Goal: Information Seeking & Learning: Learn about a topic

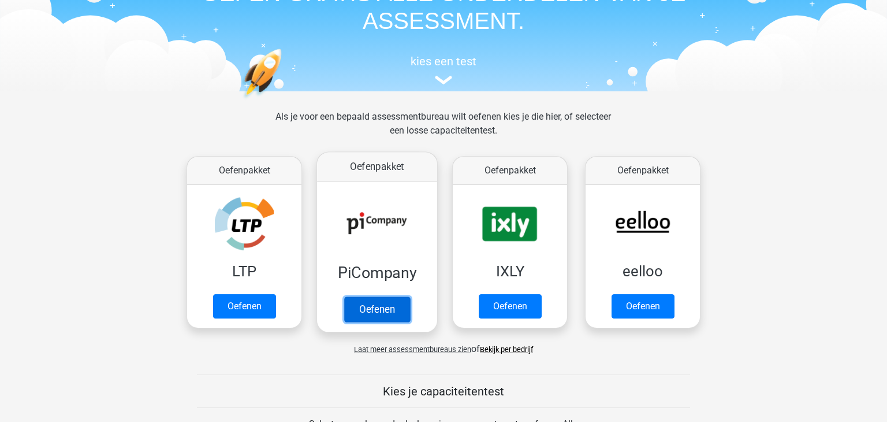
click at [385, 308] on link "Oefenen" at bounding box center [377, 308] width 66 height 25
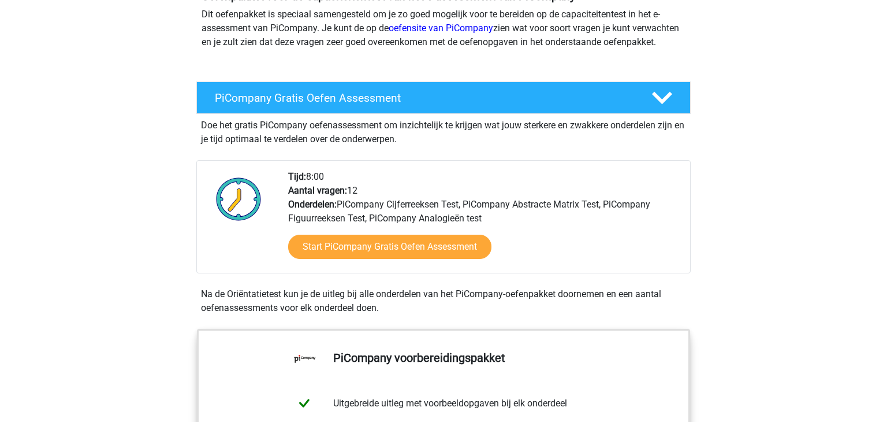
scroll to position [150, 0]
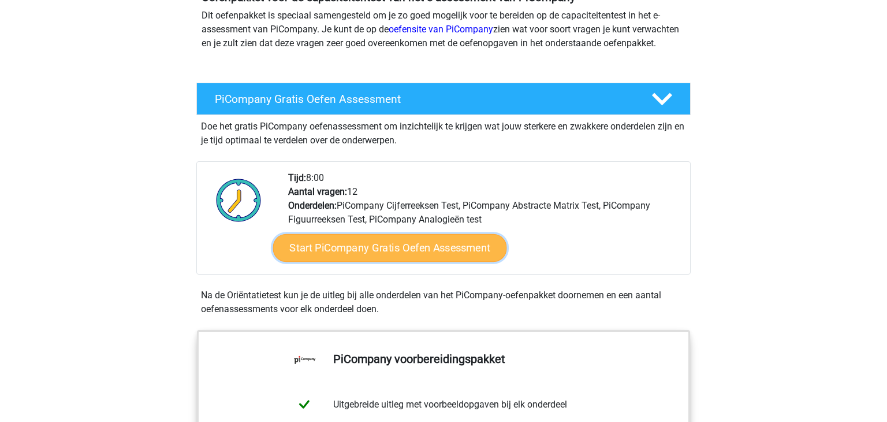
click at [344, 262] on link "Start PiCompany Gratis Oefen Assessment" at bounding box center [390, 248] width 234 height 28
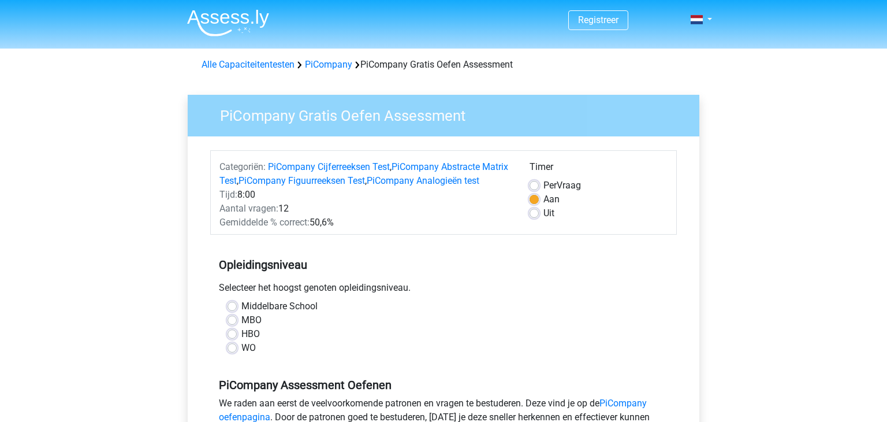
click at [241, 341] on label "HBO" at bounding box center [250, 334] width 18 height 14
click at [233, 338] on input "HBO" at bounding box center [232, 333] width 9 height 12
radio input "true"
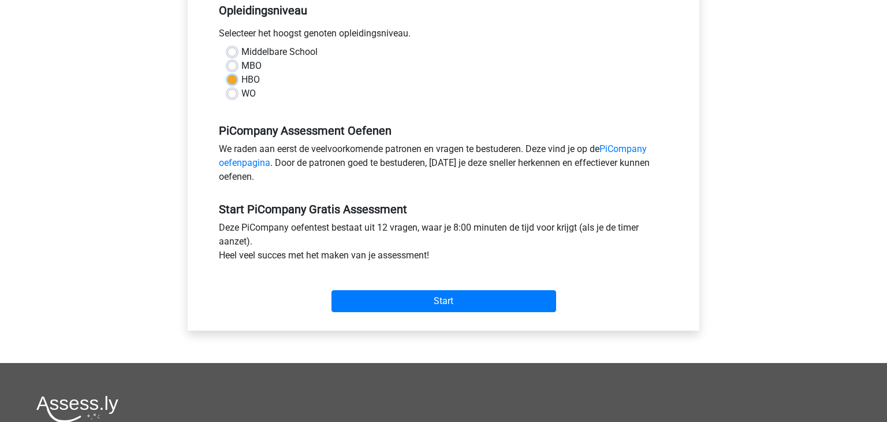
scroll to position [258, 0]
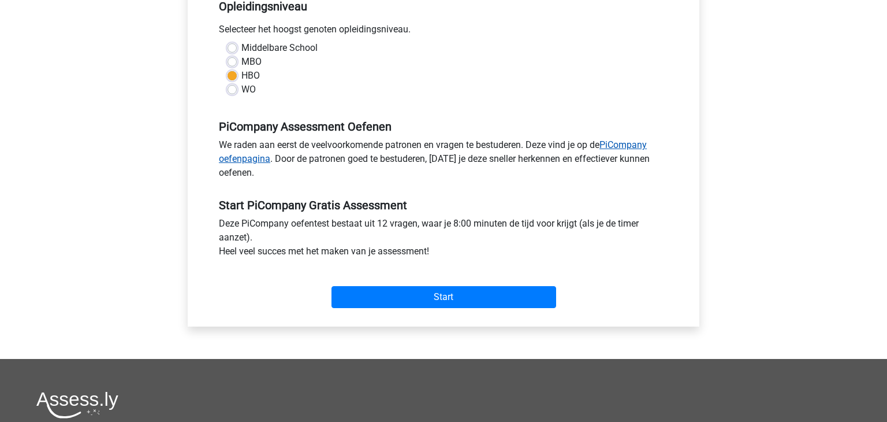
click at [625, 162] on link "PiCompany oefenpagina" at bounding box center [433, 151] width 428 height 25
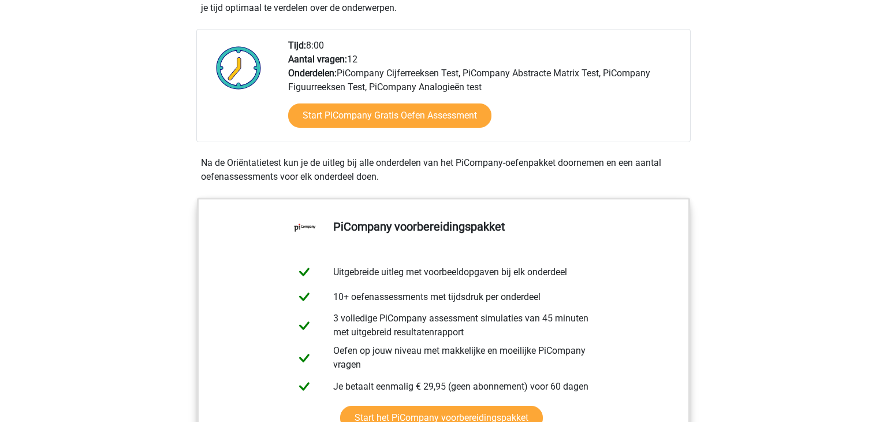
scroll to position [252, 0]
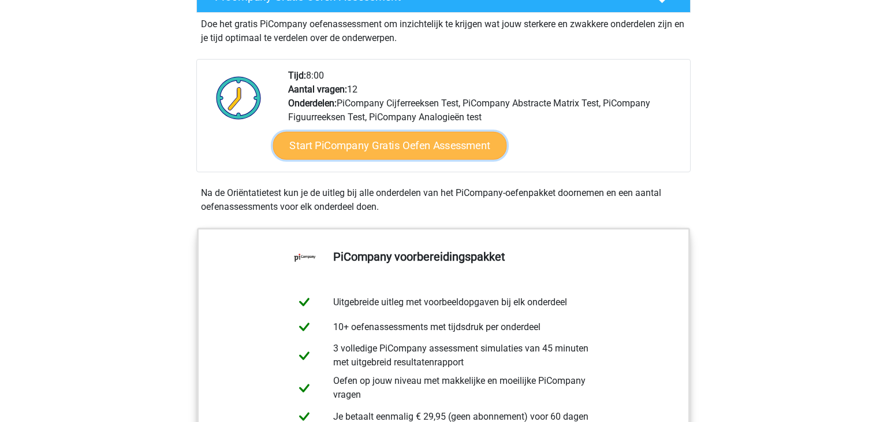
click at [434, 157] on link "Start PiCompany Gratis Oefen Assessment" at bounding box center [390, 146] width 234 height 28
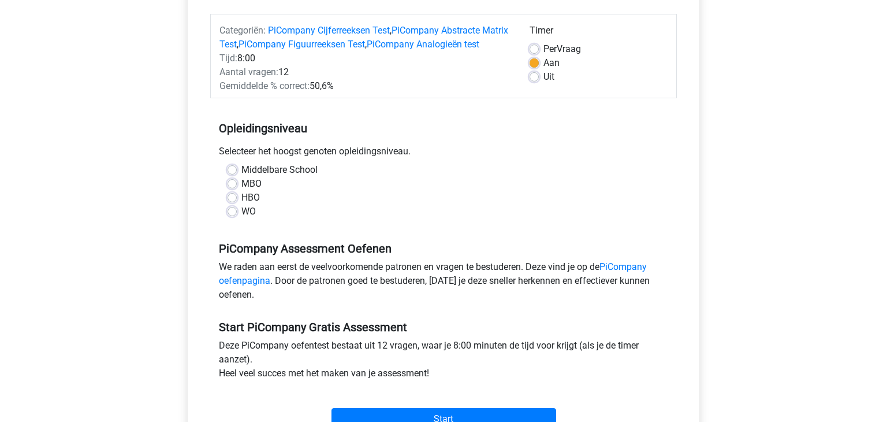
scroll to position [139, 0]
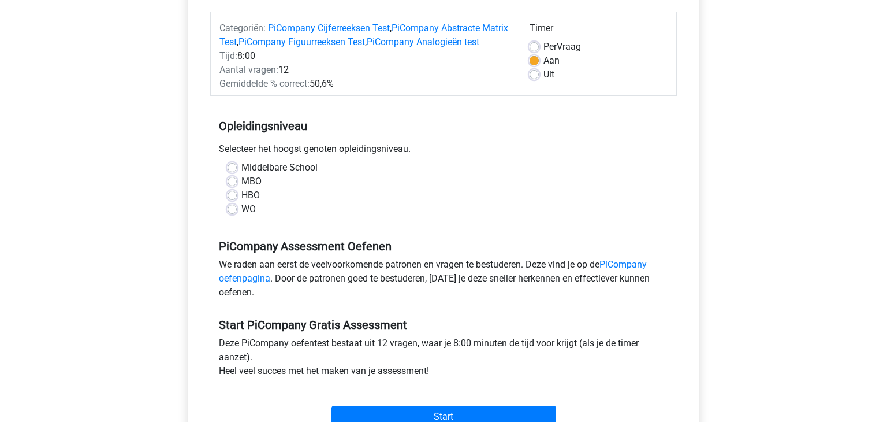
click at [241, 216] on label "WO" at bounding box center [248, 209] width 14 height 14
click at [233, 214] on input "WO" at bounding box center [232, 208] width 9 height 12
radio input "true"
click at [241, 202] on label "HBO" at bounding box center [250, 195] width 18 height 14
click at [233, 200] on input "HBO" at bounding box center [232, 194] width 9 height 12
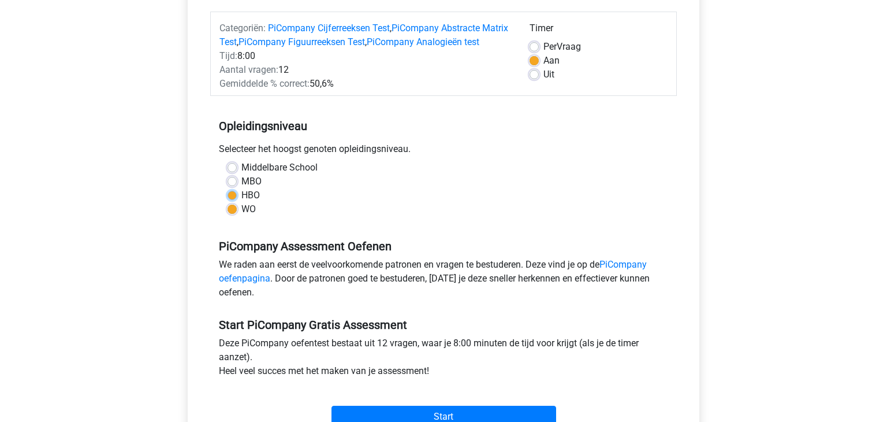
radio input "true"
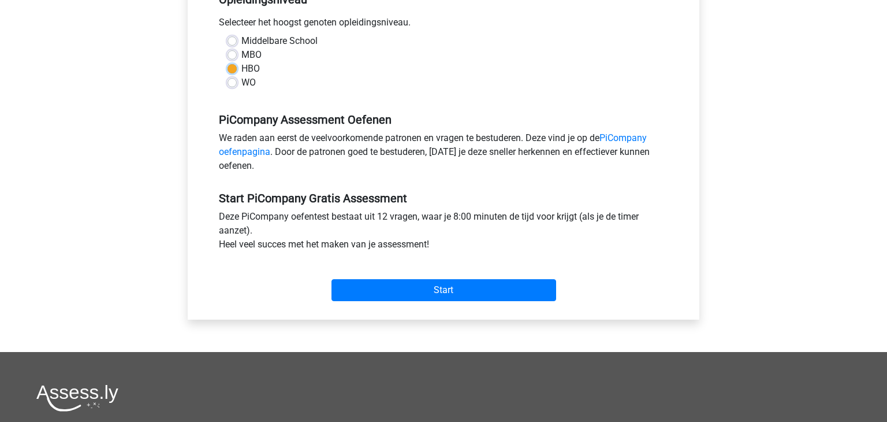
scroll to position [263, 0]
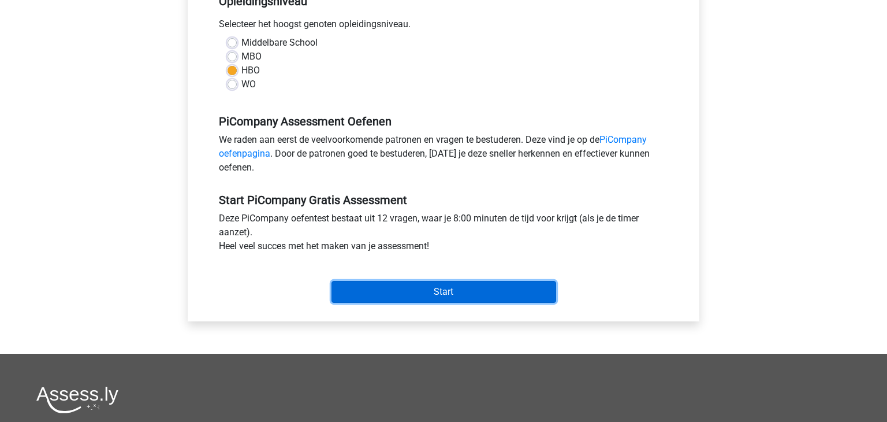
click at [435, 303] on input "Start" at bounding box center [443, 292] width 225 height 22
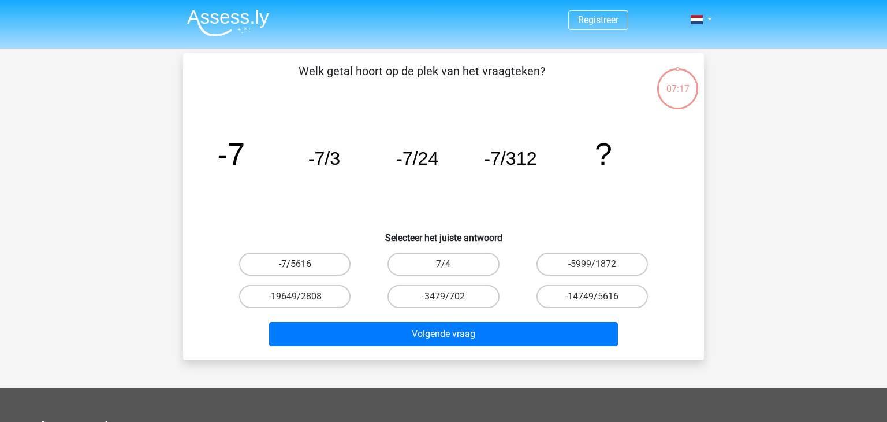
click at [316, 267] on label "-7/5616" at bounding box center [294, 263] width 111 height 23
click at [303, 267] on input "-7/5616" at bounding box center [299, 268] width 8 height 8
radio input "true"
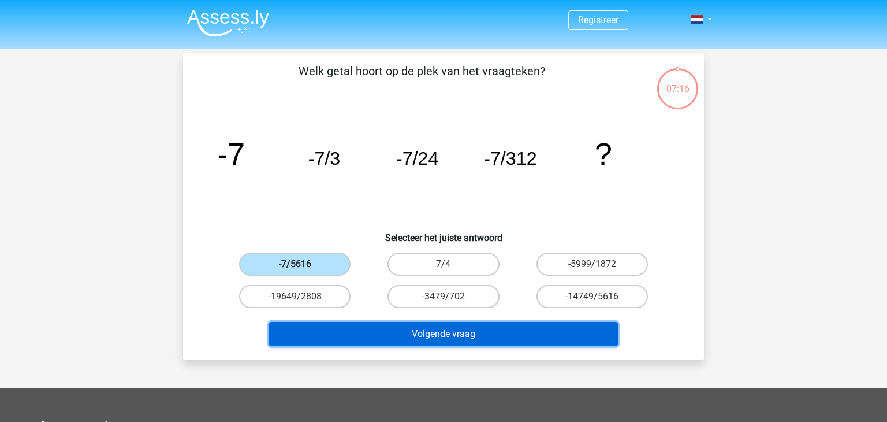
click at [439, 338] on button "Volgende vraag" at bounding box center [443, 334] width 349 height 24
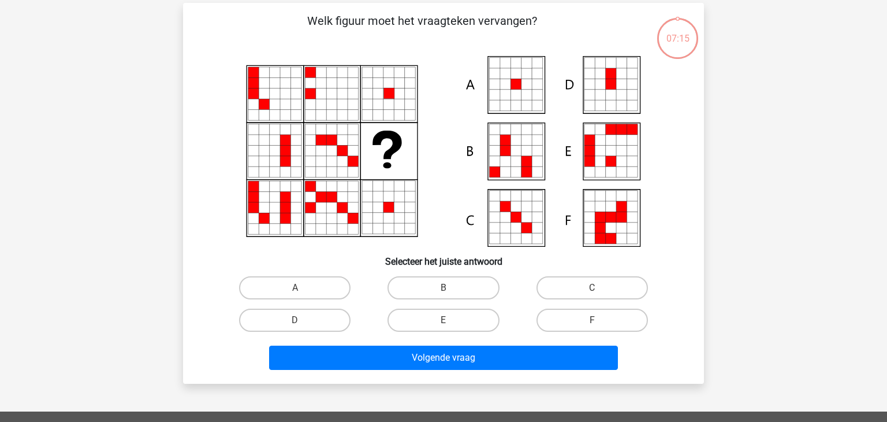
scroll to position [53, 0]
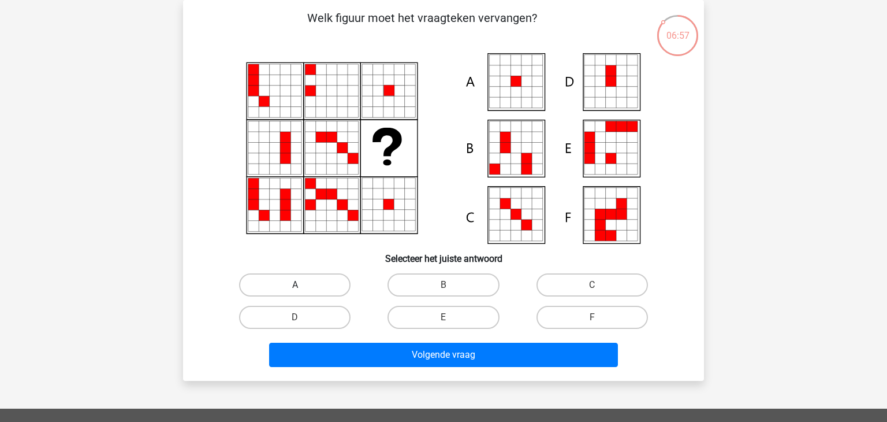
click at [310, 287] on label "A" at bounding box center [294, 284] width 111 height 23
click at [303, 287] on input "A" at bounding box center [299, 289] width 8 height 8
radio input "true"
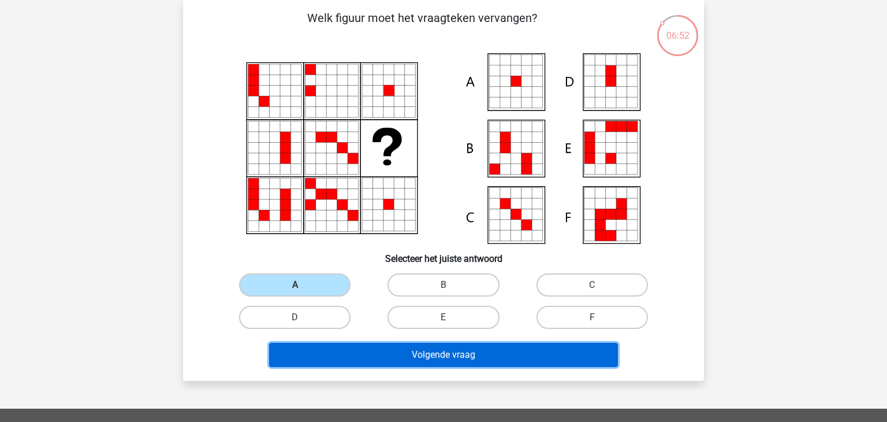
click at [469, 353] on button "Volgende vraag" at bounding box center [443, 354] width 349 height 24
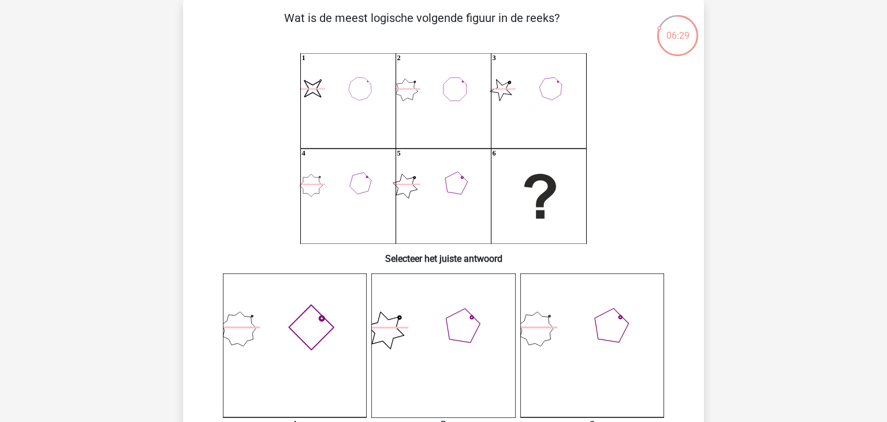
click at [576, 338] on icon at bounding box center [592, 345] width 144 height 144
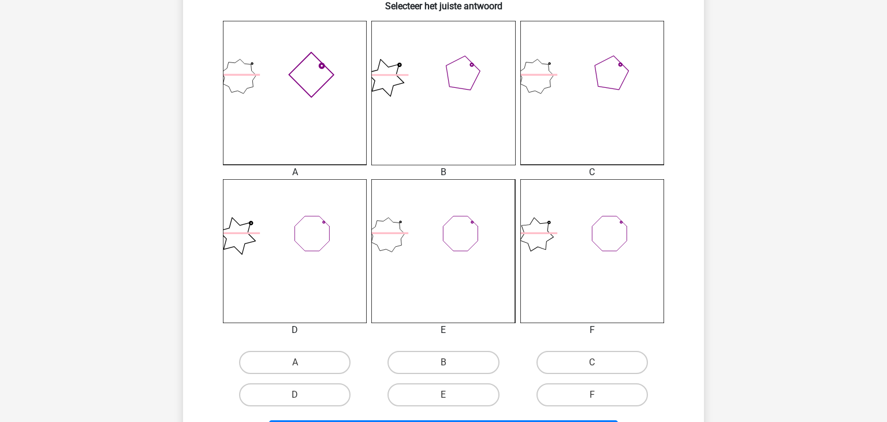
scroll to position [310, 0]
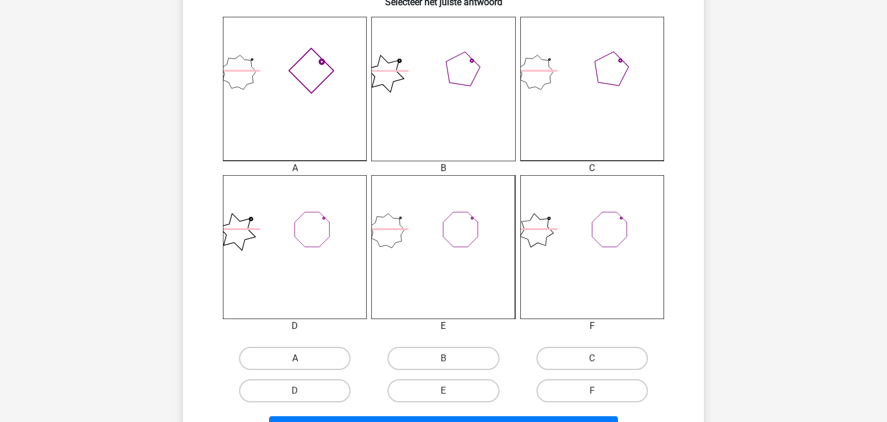
click at [286, 359] on label "A" at bounding box center [294, 358] width 111 height 23
click at [295, 359] on input "A" at bounding box center [299, 362] width 8 height 8
radio input "true"
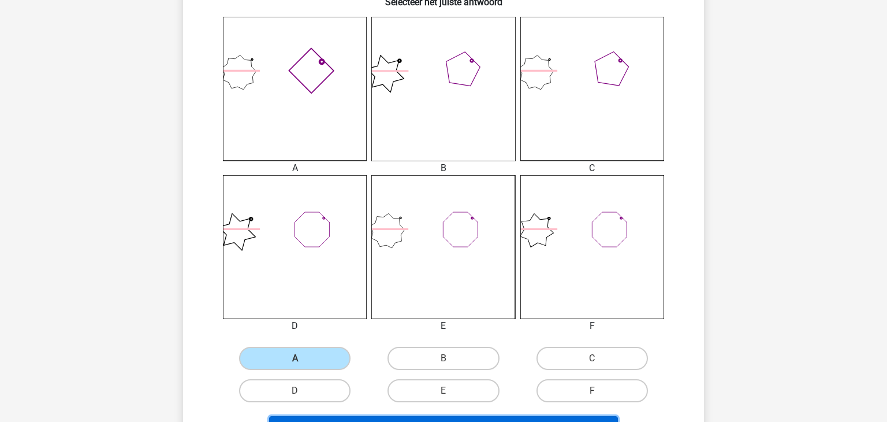
click at [363, 420] on button "Volgende vraag" at bounding box center [443, 428] width 349 height 24
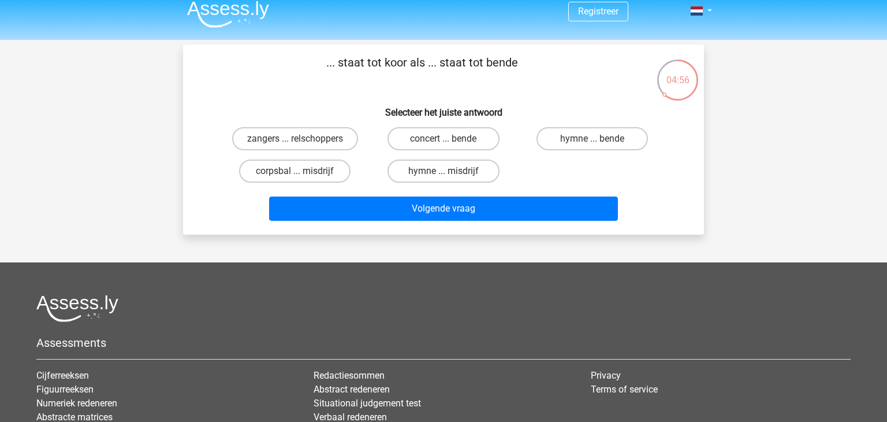
scroll to position [8, 0]
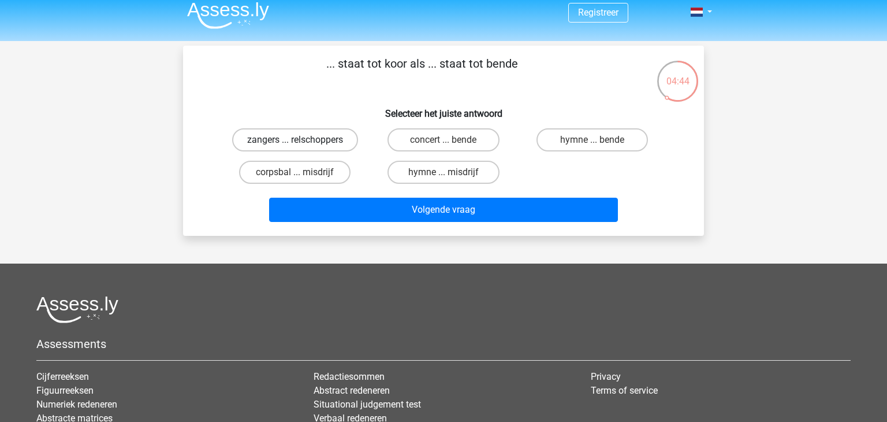
click at [276, 139] on label "zangers ... relschoppers" at bounding box center [295, 139] width 126 height 23
click at [295, 140] on input "zangers ... relschoppers" at bounding box center [299, 144] width 8 height 8
radio input "true"
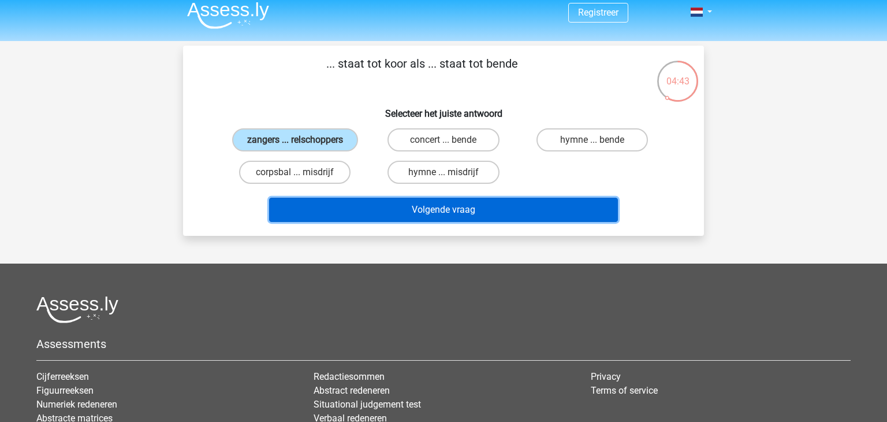
click at [409, 218] on button "Volgende vraag" at bounding box center [443, 210] width 349 height 24
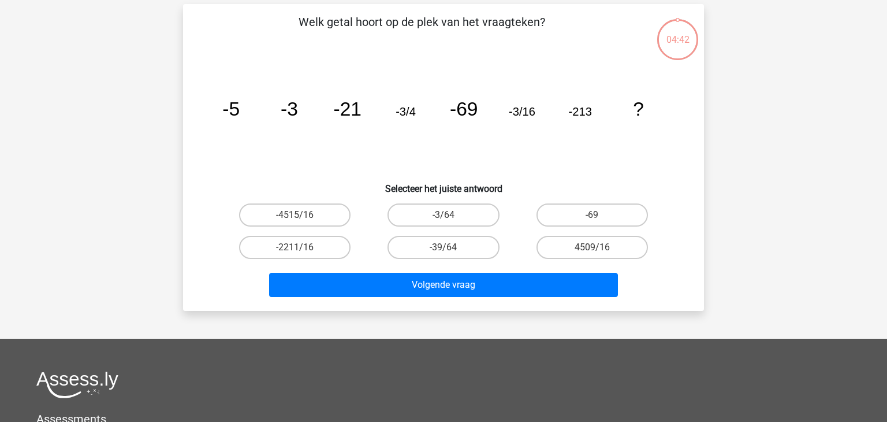
scroll to position [53, 0]
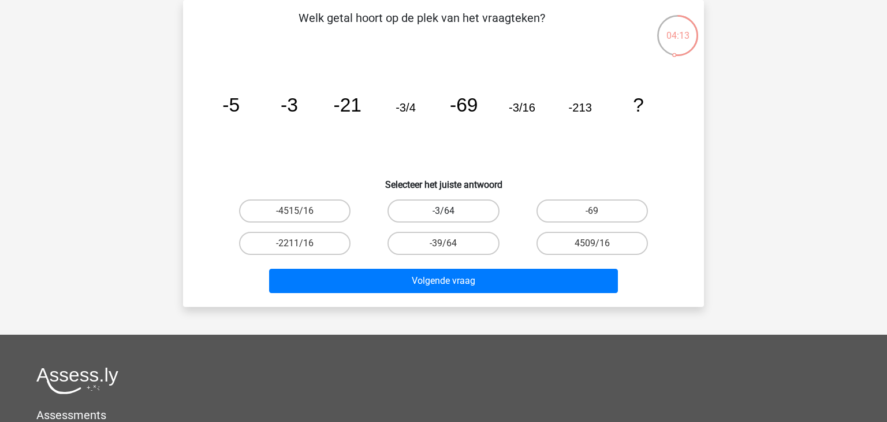
click at [426, 210] on label "-3/64" at bounding box center [443, 210] width 111 height 23
click at [444, 211] on input "-3/64" at bounding box center [448, 215] width 8 height 8
radio input "true"
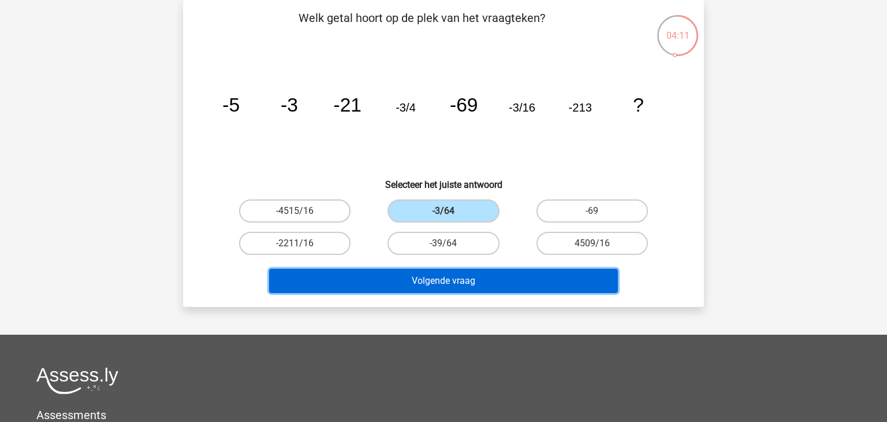
click at [478, 280] on button "Volgende vraag" at bounding box center [443, 281] width 349 height 24
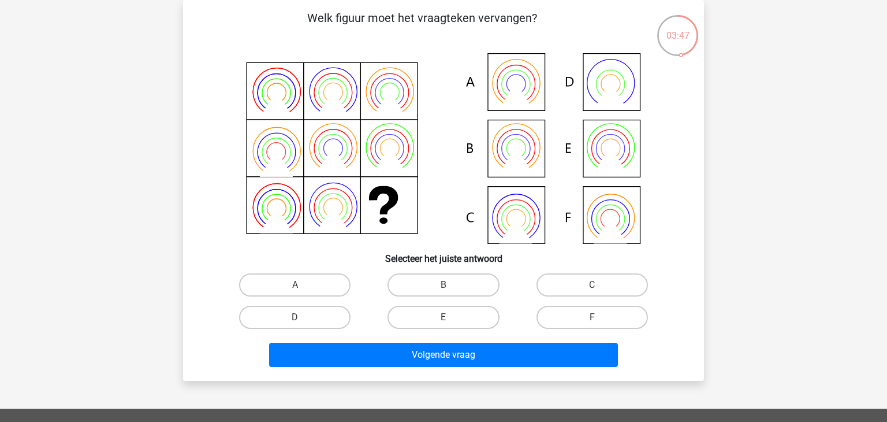
click at [445, 324] on input "E" at bounding box center [448, 321] width 8 height 8
radio input "true"
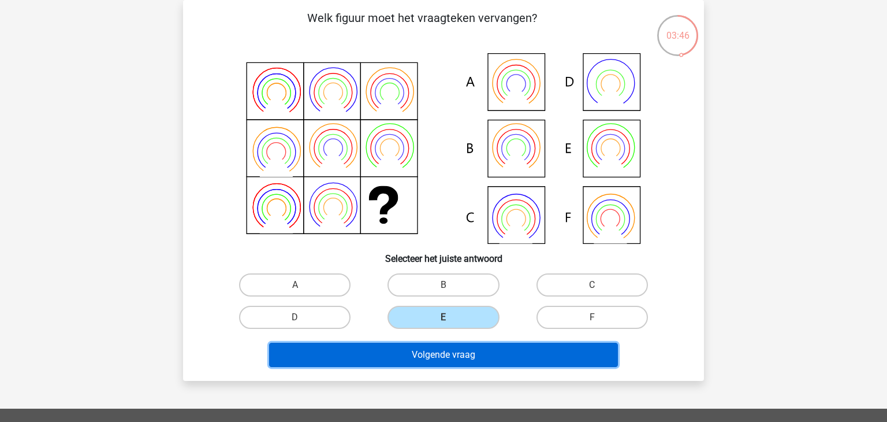
click at [449, 352] on button "Volgende vraag" at bounding box center [443, 354] width 349 height 24
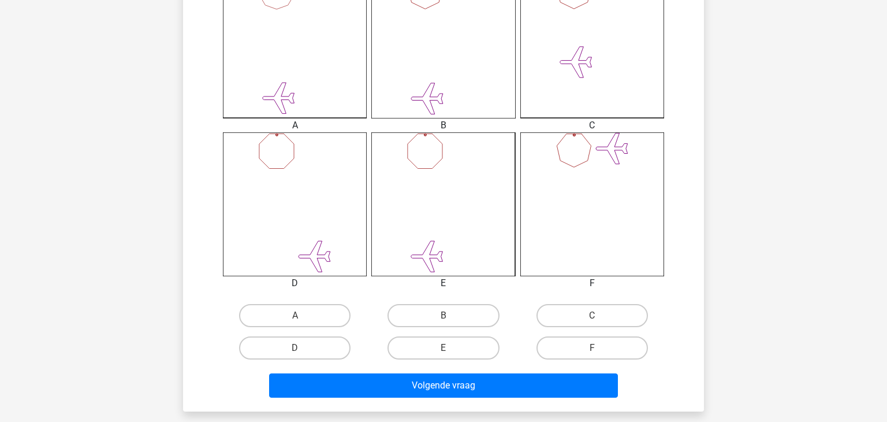
scroll to position [353, 0]
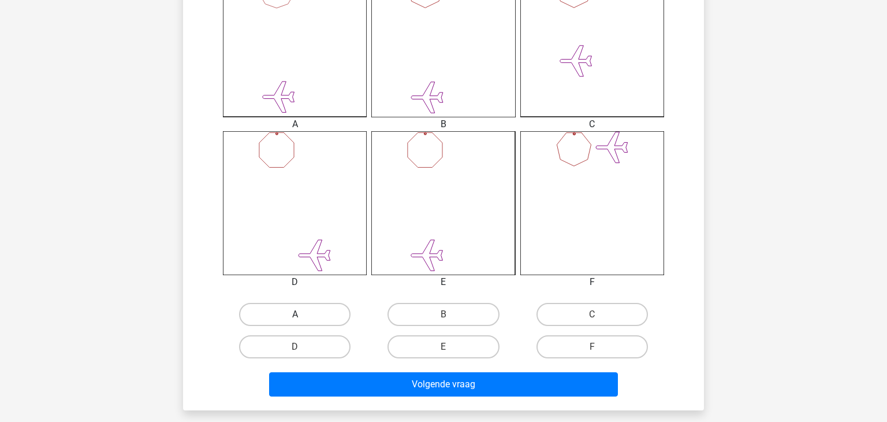
click at [326, 313] on label "A" at bounding box center [294, 314] width 111 height 23
click at [303, 314] on input "A" at bounding box center [299, 318] width 8 height 8
radio input "true"
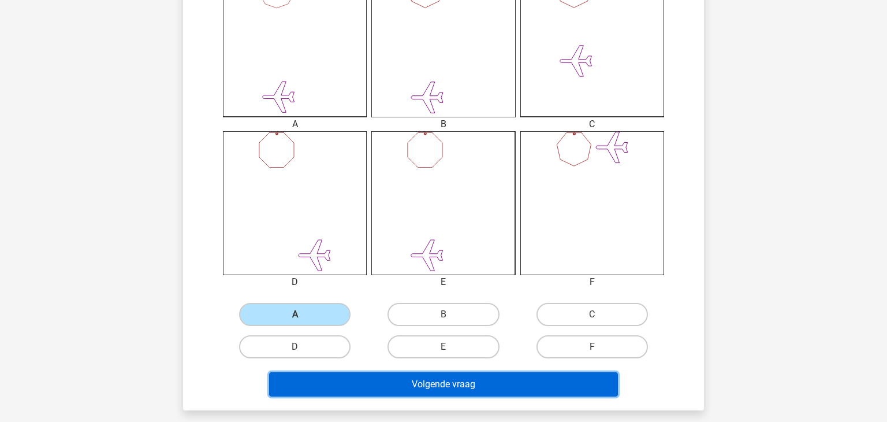
click at [382, 383] on button "Volgende vraag" at bounding box center [443, 384] width 349 height 24
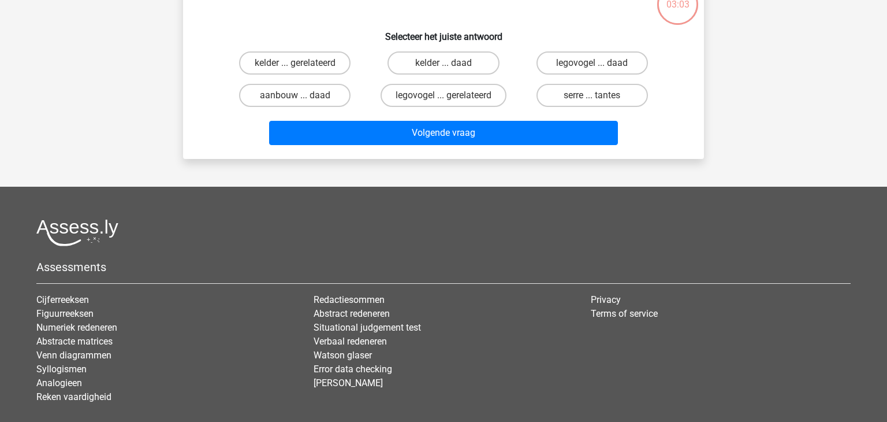
scroll to position [53, 0]
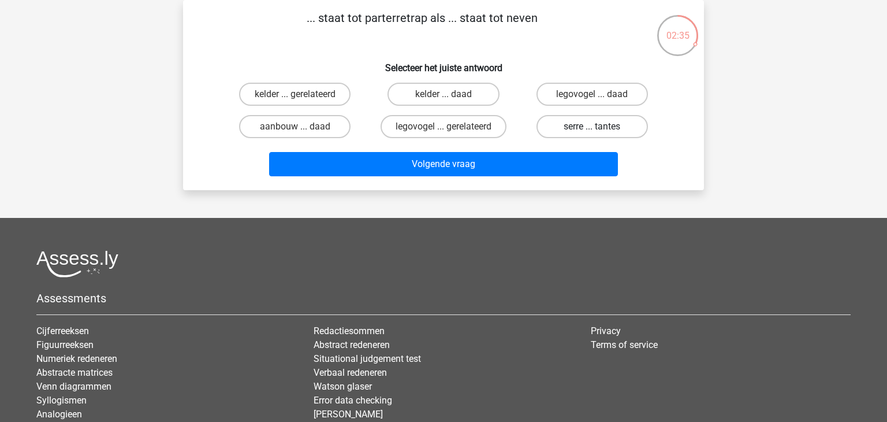
click at [614, 129] on label "serre ... tantes" at bounding box center [592, 126] width 111 height 23
click at [599, 129] on input "serre ... tantes" at bounding box center [596, 130] width 8 height 8
radio input "true"
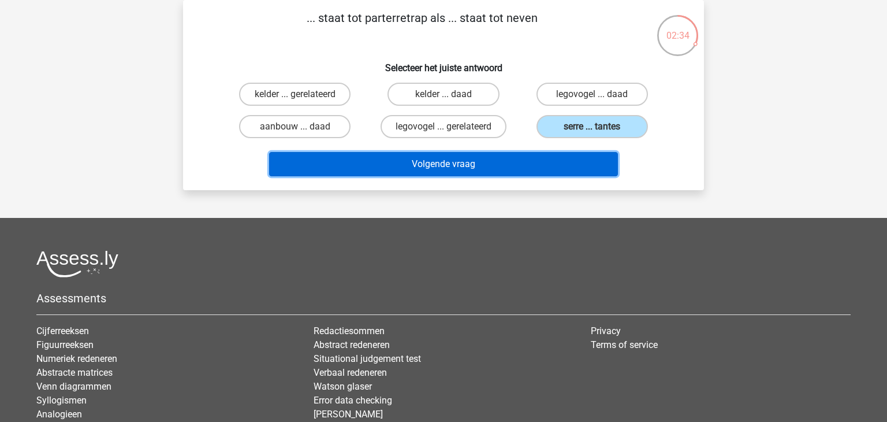
click at [522, 165] on button "Volgende vraag" at bounding box center [443, 164] width 349 height 24
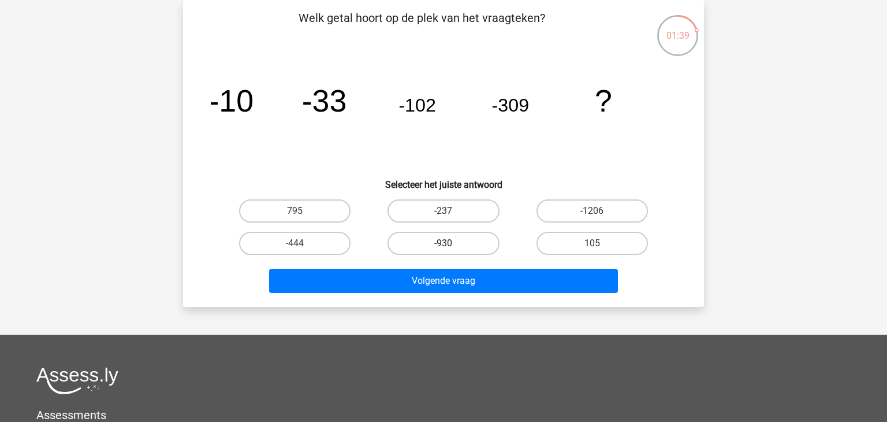
click at [461, 241] on label "-930" at bounding box center [443, 243] width 111 height 23
click at [451, 243] on input "-930" at bounding box center [448, 247] width 8 height 8
radio input "true"
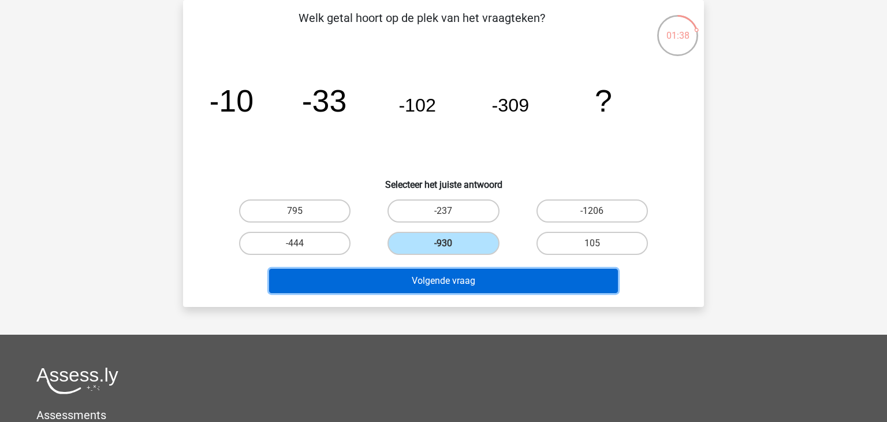
click at [460, 279] on button "Volgende vraag" at bounding box center [443, 281] width 349 height 24
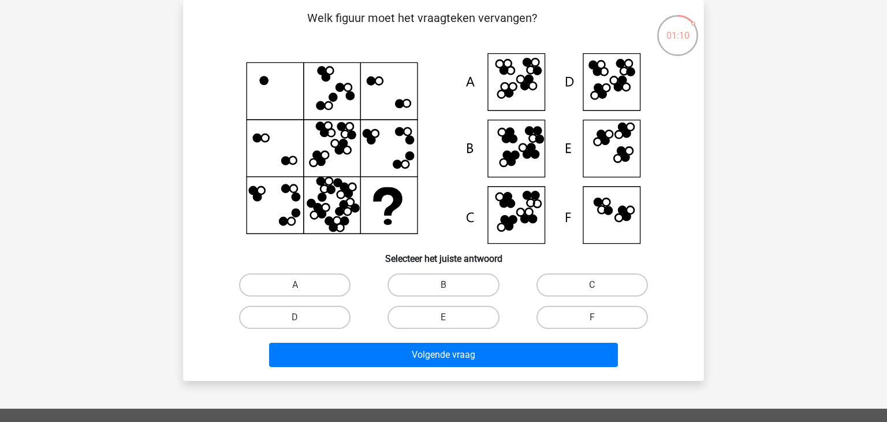
click at [608, 85] on icon at bounding box center [443, 148] width 465 height 191
click at [587, 285] on label "C" at bounding box center [592, 284] width 111 height 23
click at [592, 285] on input "C" at bounding box center [596, 289] width 8 height 8
radio input "true"
click at [311, 314] on label "D" at bounding box center [294, 317] width 111 height 23
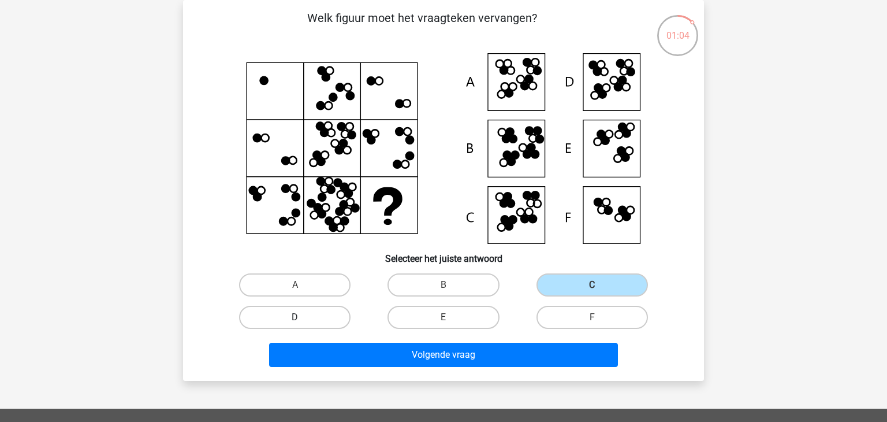
click at [303, 317] on input "D" at bounding box center [299, 321] width 8 height 8
radio input "true"
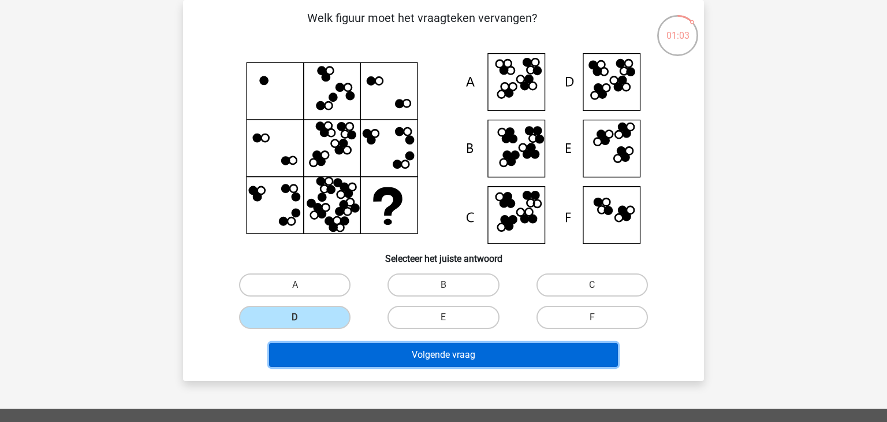
click at [347, 351] on button "Volgende vraag" at bounding box center [443, 354] width 349 height 24
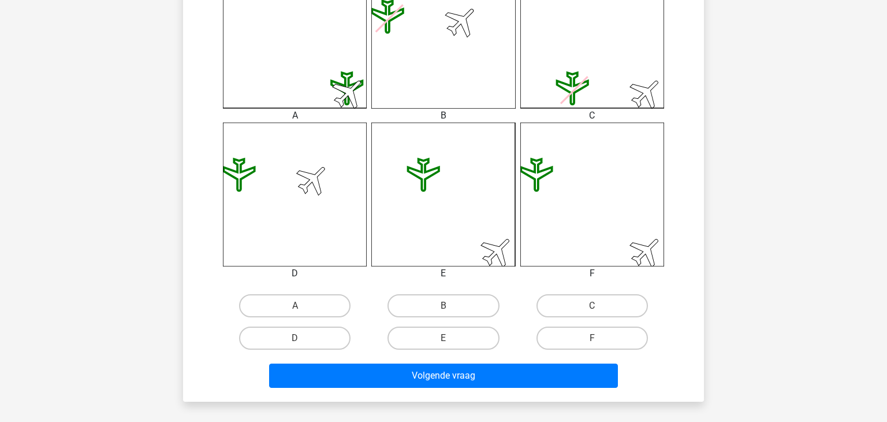
scroll to position [364, 0]
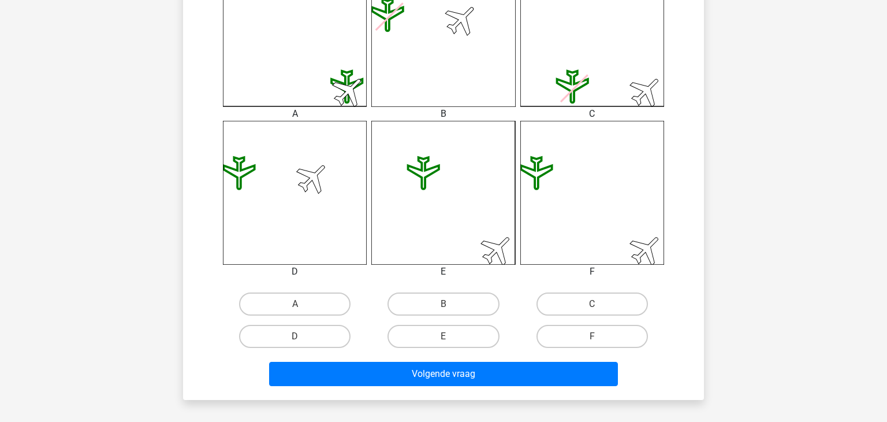
click at [295, 340] on input "D" at bounding box center [299, 340] width 8 height 8
radio input "true"
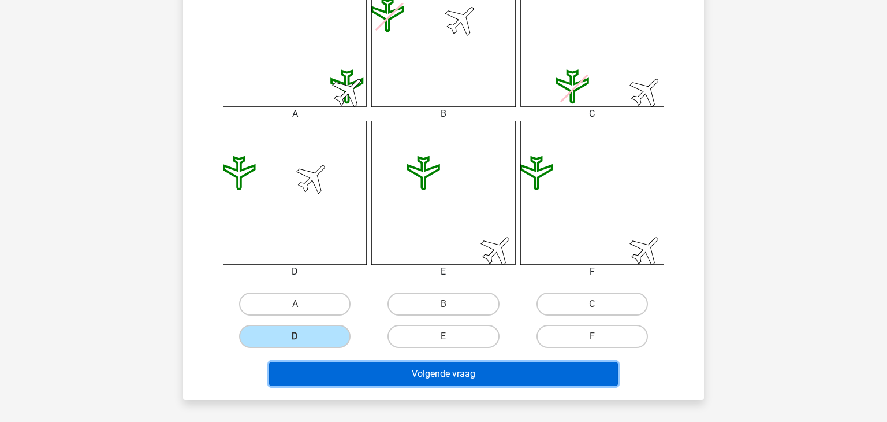
click at [367, 377] on button "Volgende vraag" at bounding box center [443, 374] width 349 height 24
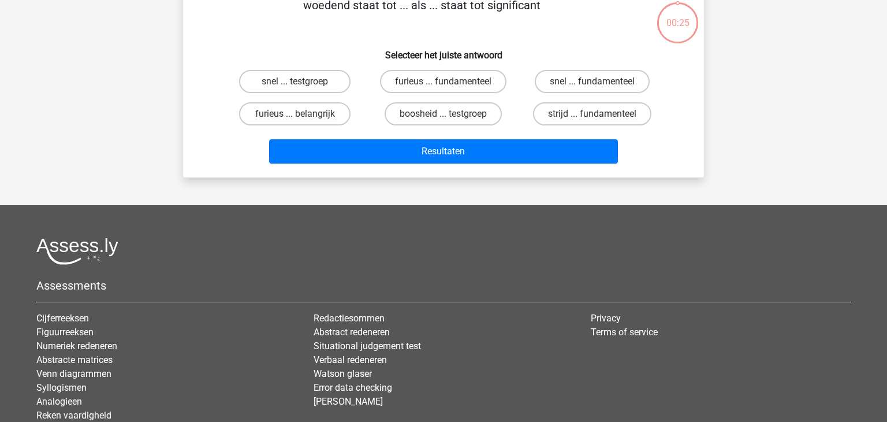
scroll to position [53, 0]
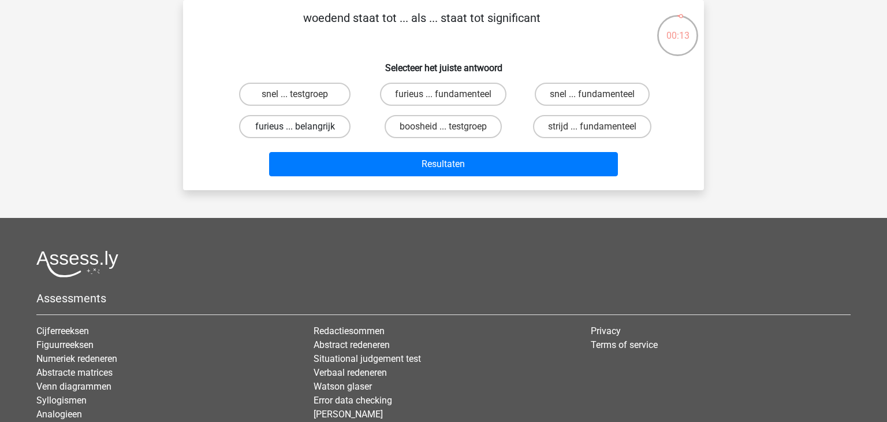
click at [285, 128] on label "furieus ... belangrijk" at bounding box center [294, 126] width 111 height 23
click at [295, 128] on input "furieus ... belangrijk" at bounding box center [299, 130] width 8 height 8
radio input "true"
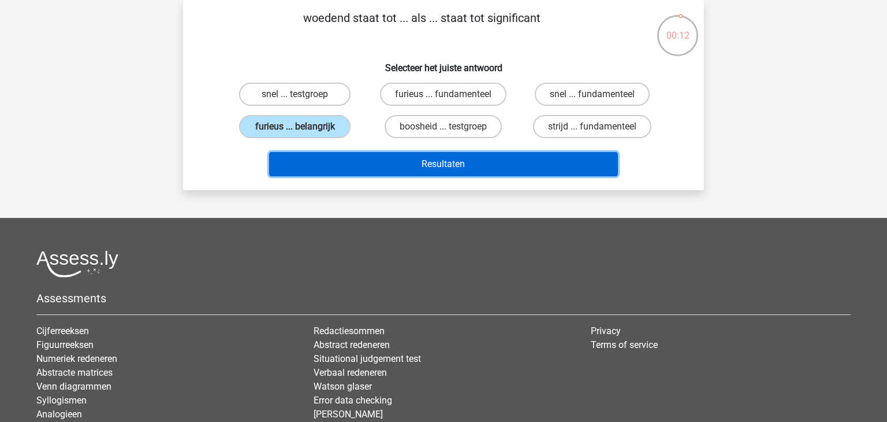
click at [390, 166] on button "Resultaten" at bounding box center [443, 164] width 349 height 24
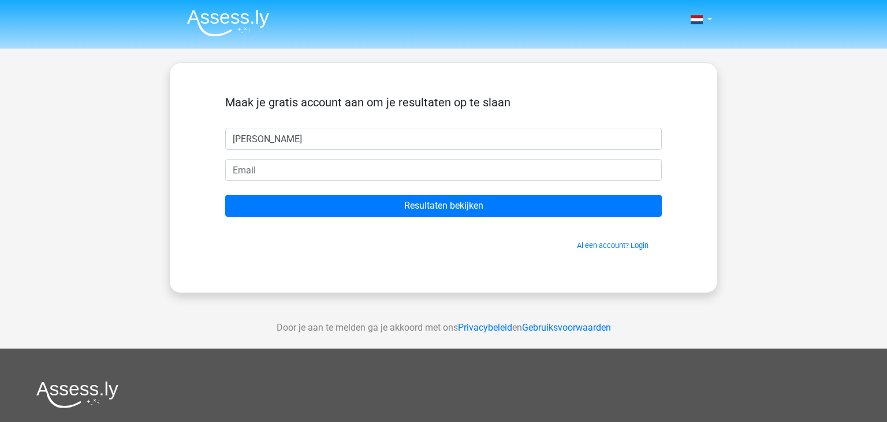
type input "[PERSON_NAME]"
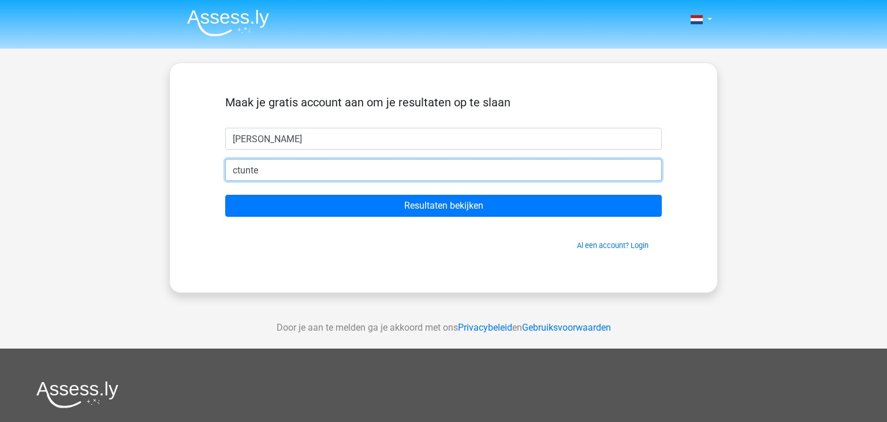
type input "[EMAIL_ADDRESS][DOMAIN_NAME]"
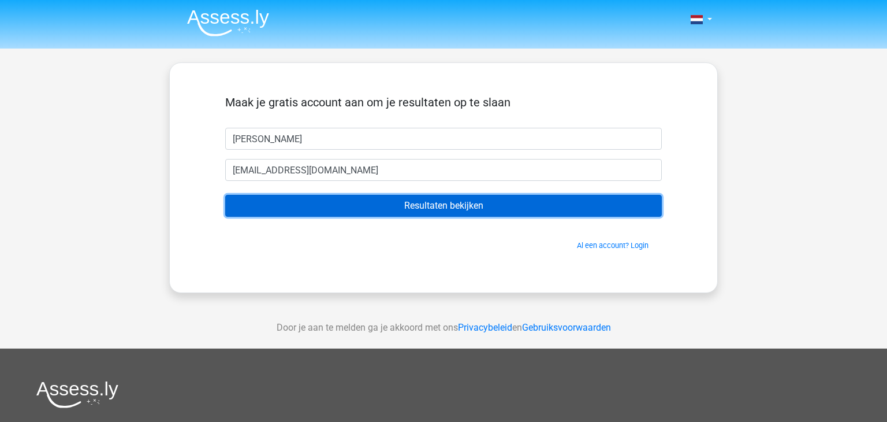
click at [474, 204] on input "Resultaten bekijken" at bounding box center [443, 206] width 437 height 22
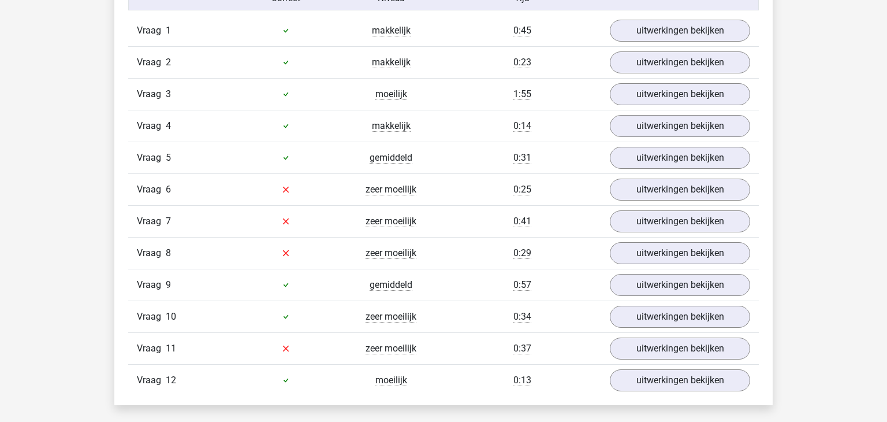
scroll to position [1323, 0]
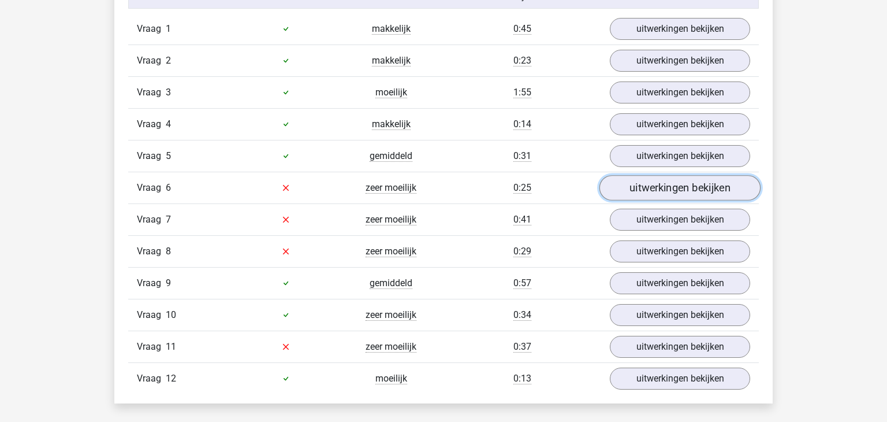
click at [694, 187] on link "uitwerkingen bekijken" at bounding box center [679, 187] width 161 height 25
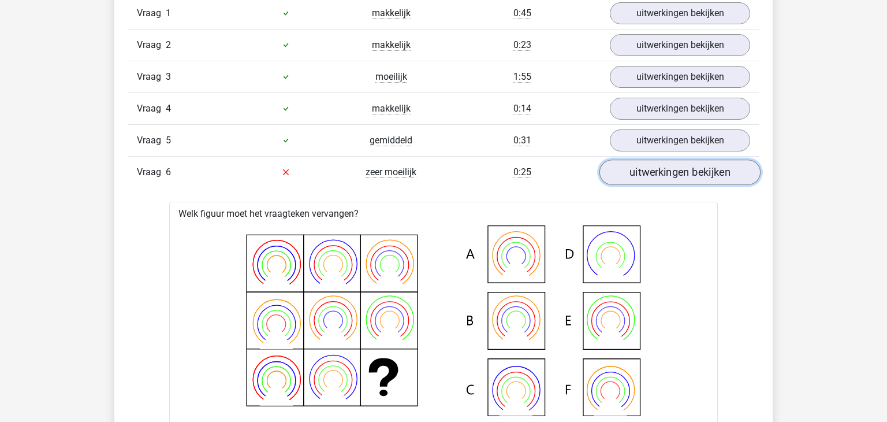
scroll to position [1338, 0]
click at [724, 170] on link "uitwerkingen bekijken" at bounding box center [679, 173] width 161 height 25
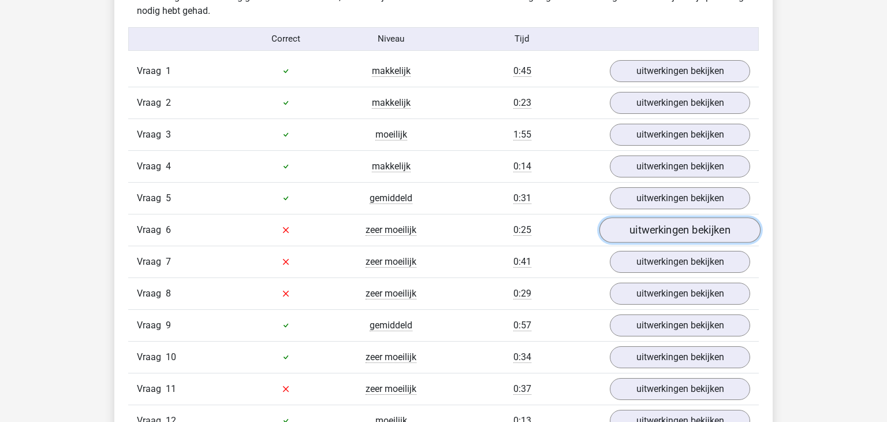
scroll to position [1282, 0]
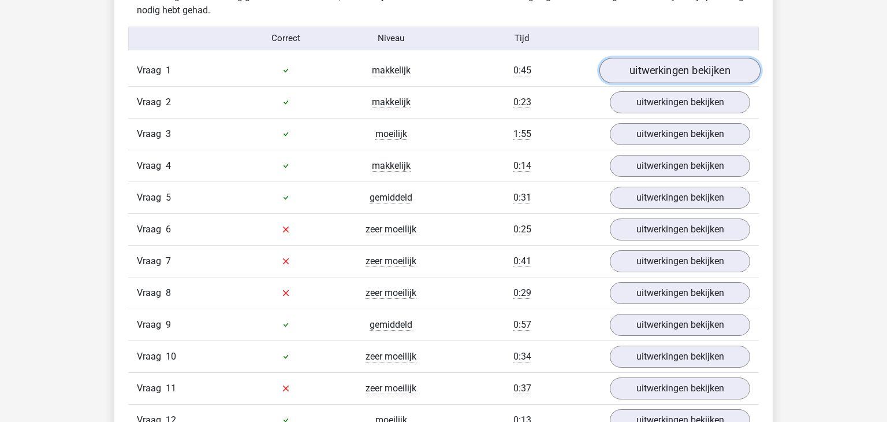
click at [722, 66] on link "uitwerkingen bekijken" at bounding box center [679, 70] width 161 height 25
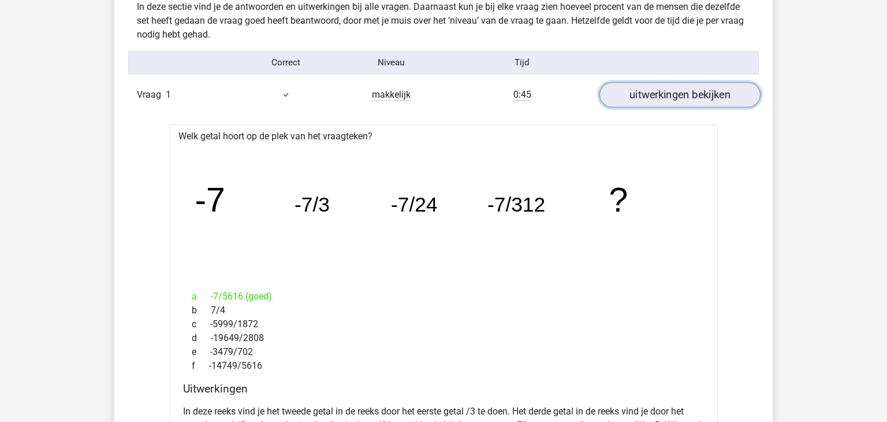
scroll to position [1257, 0]
click at [724, 90] on link "uitwerkingen bekijken" at bounding box center [679, 95] width 161 height 25
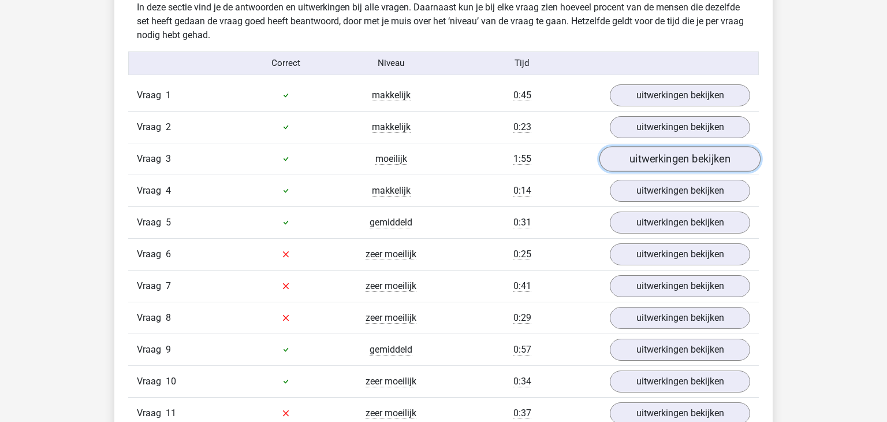
click at [724, 156] on link "uitwerkingen bekijken" at bounding box center [679, 158] width 161 height 25
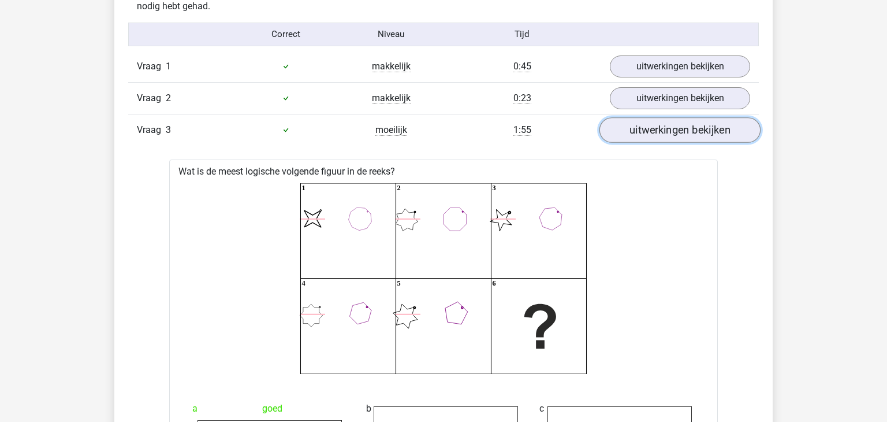
scroll to position [1282, 0]
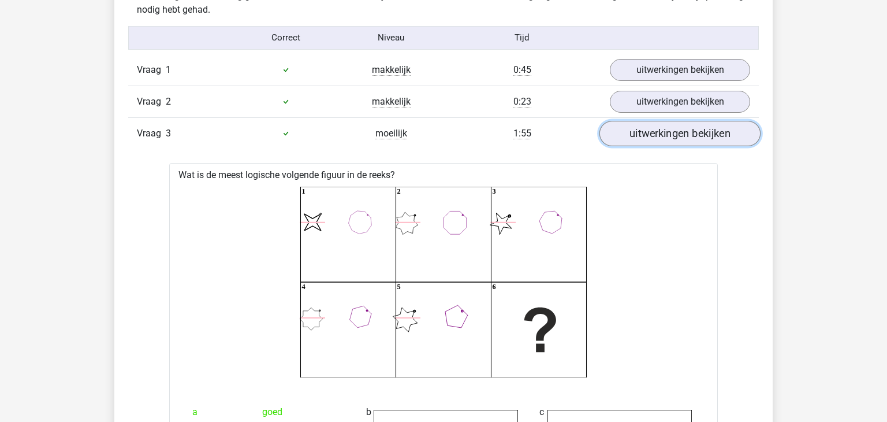
click at [723, 132] on link "uitwerkingen bekijken" at bounding box center [679, 133] width 161 height 25
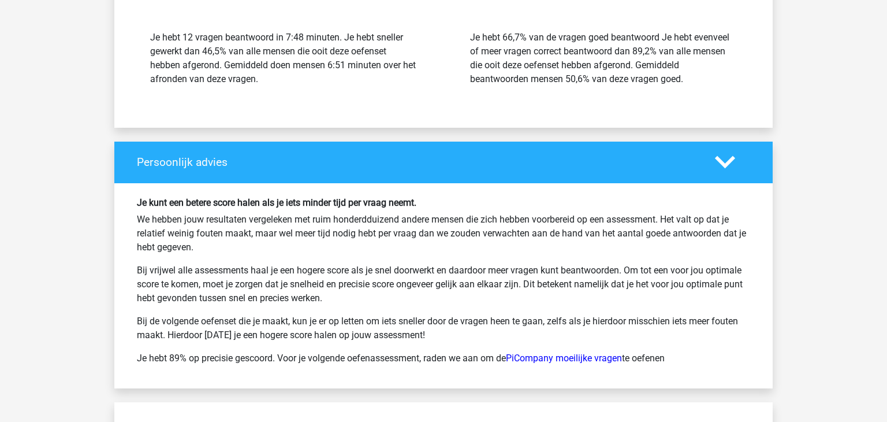
scroll to position [2001, 0]
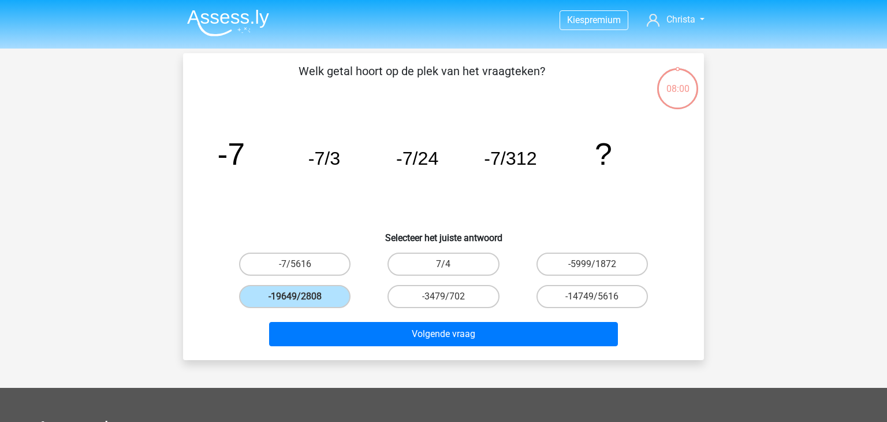
scroll to position [53, 0]
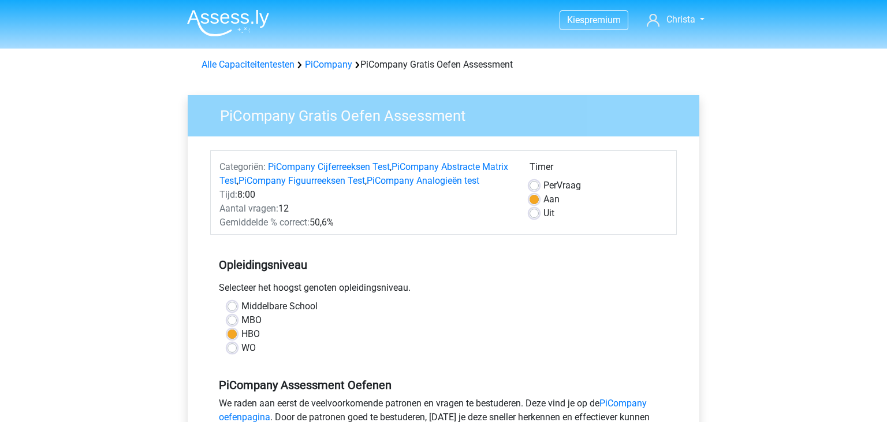
scroll to position [263, 0]
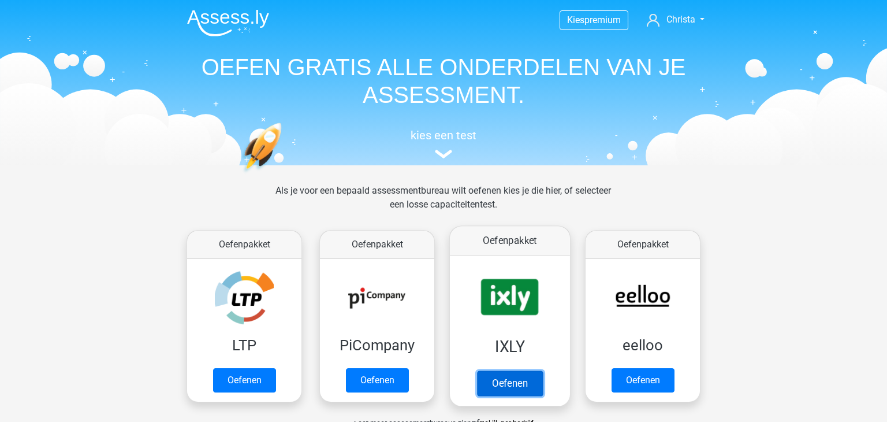
click at [517, 388] on link "Oefenen" at bounding box center [510, 382] width 66 height 25
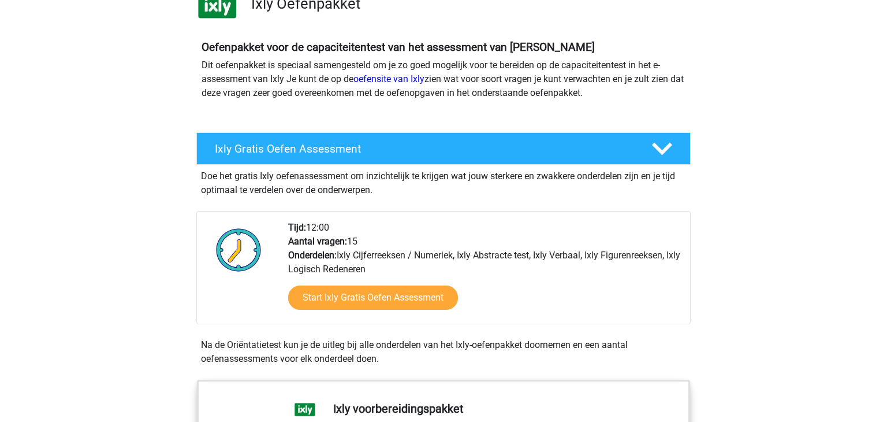
scroll to position [102, 0]
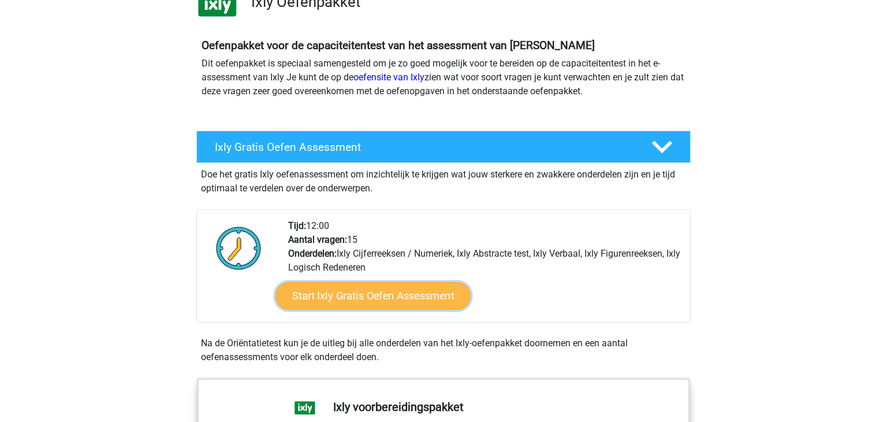
click at [408, 300] on link "Start Ixly Gratis Oefen Assessment" at bounding box center [372, 296] width 195 height 28
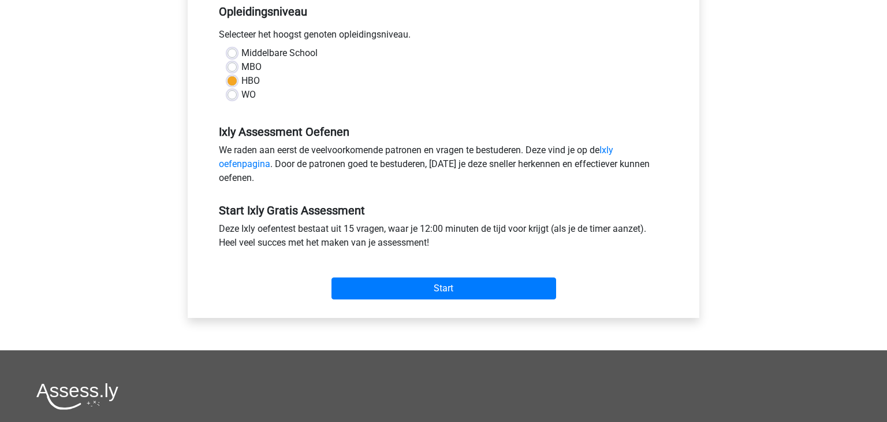
scroll to position [254, 0]
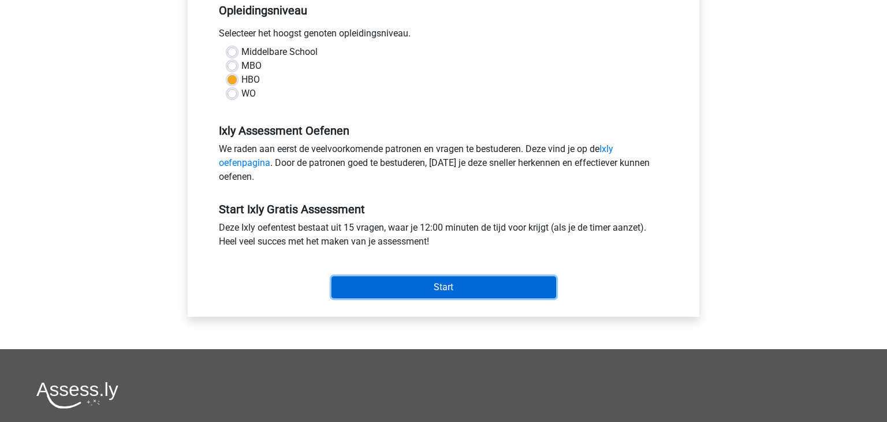
click at [511, 290] on input "Start" at bounding box center [443, 287] width 225 height 22
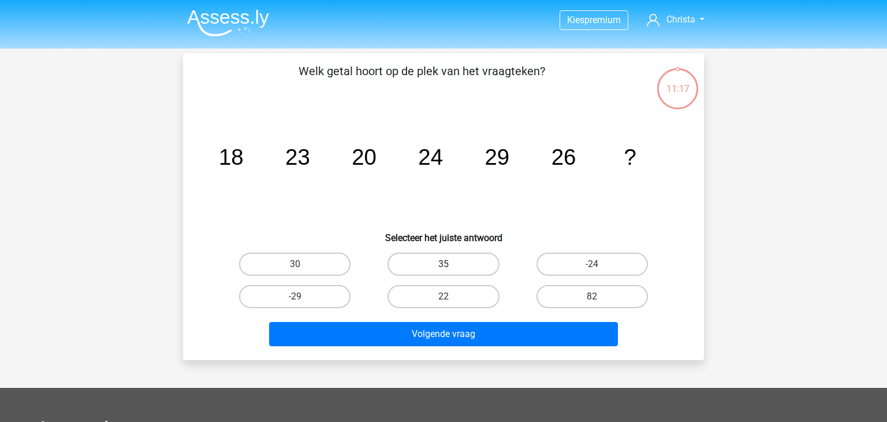
click at [468, 266] on label "35" at bounding box center [443, 263] width 111 height 23
click at [451, 266] on input "35" at bounding box center [448, 268] width 8 height 8
radio input "true"
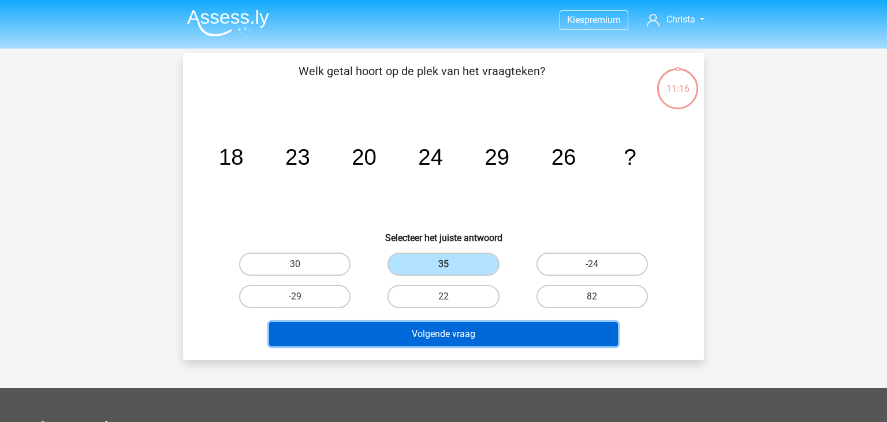
click at [446, 342] on button "Volgende vraag" at bounding box center [443, 334] width 349 height 24
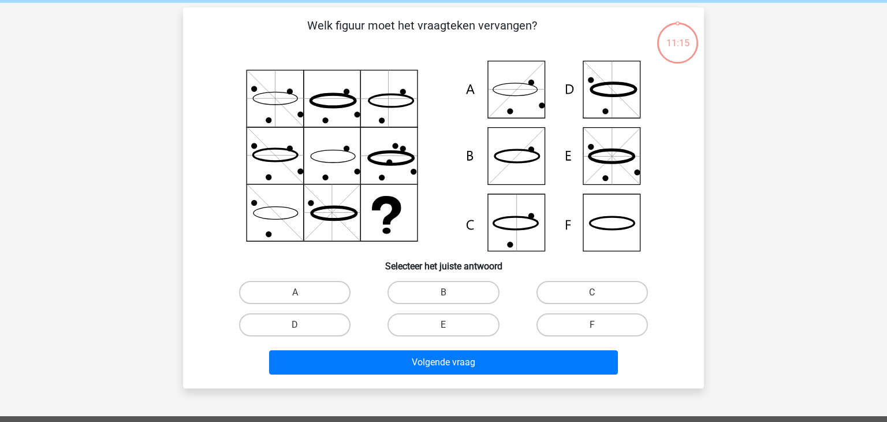
scroll to position [53, 0]
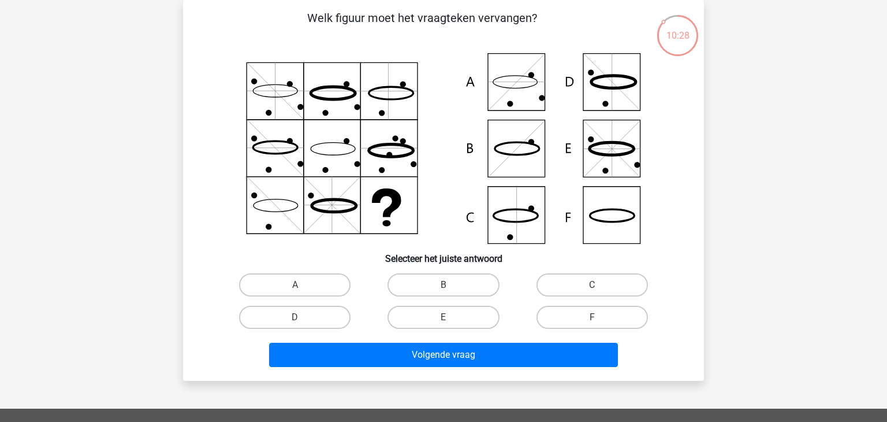
click at [447, 288] on input "B" at bounding box center [448, 289] width 8 height 8
radio input "true"
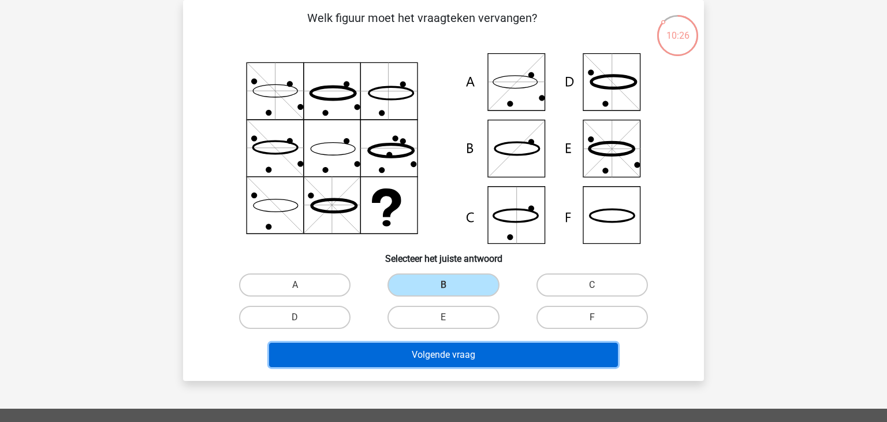
click at [443, 364] on button "Volgende vraag" at bounding box center [443, 354] width 349 height 24
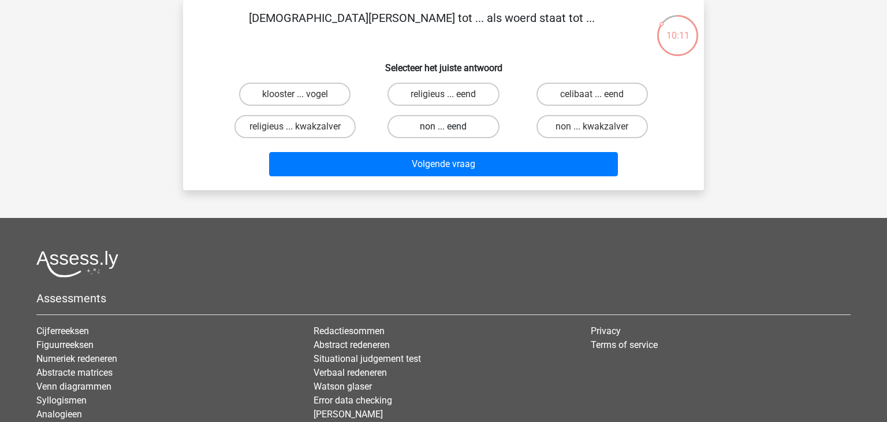
click at [433, 129] on label "non ... eend" at bounding box center [443, 126] width 111 height 23
click at [444, 129] on input "non ... eend" at bounding box center [448, 130] width 8 height 8
radio input "true"
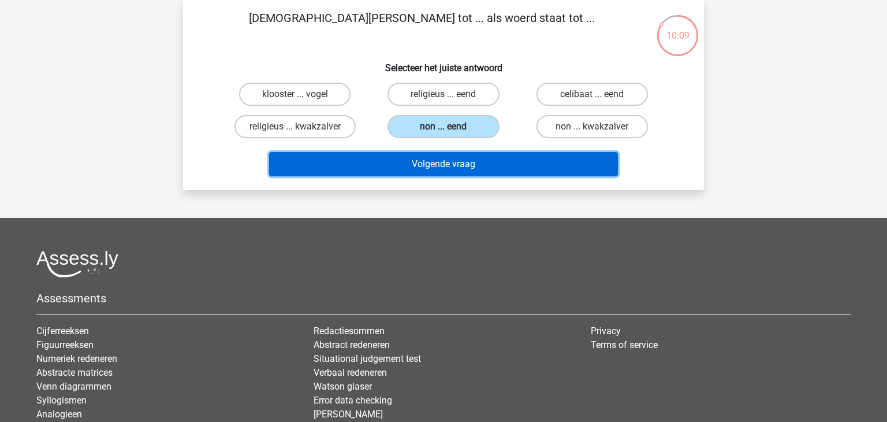
click at [439, 159] on button "Volgende vraag" at bounding box center [443, 164] width 349 height 24
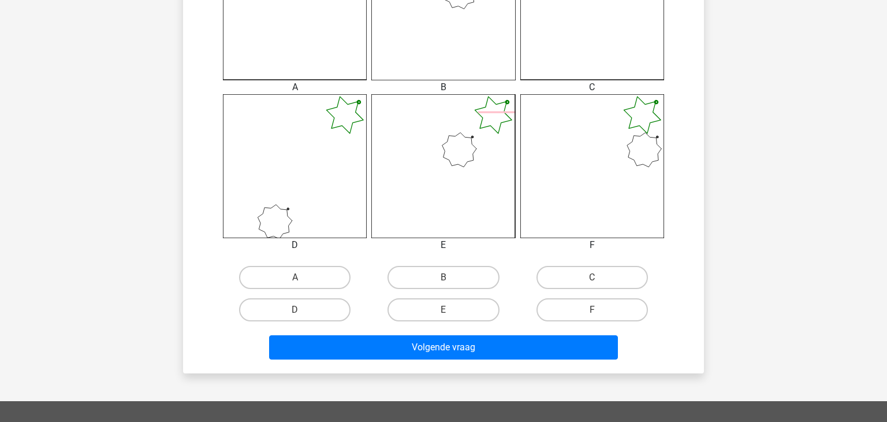
scroll to position [389, 0]
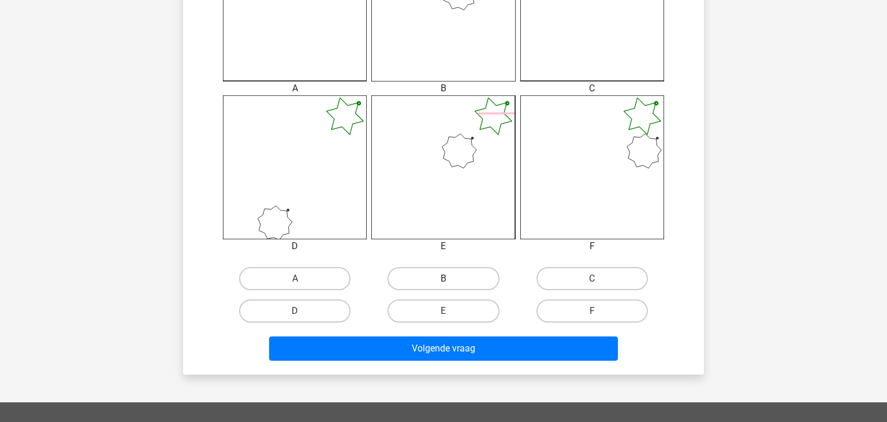
click at [441, 276] on label "B" at bounding box center [443, 278] width 111 height 23
click at [444, 278] on input "B" at bounding box center [448, 282] width 8 height 8
radio input "true"
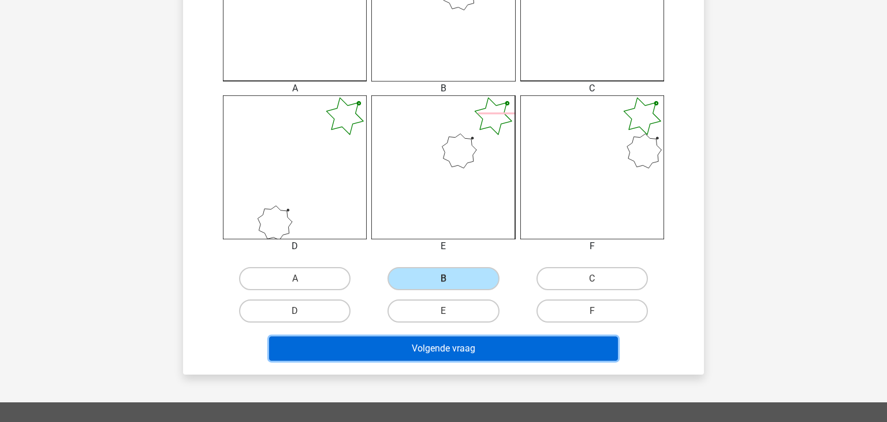
click at [444, 349] on button "Volgende vraag" at bounding box center [443, 348] width 349 height 24
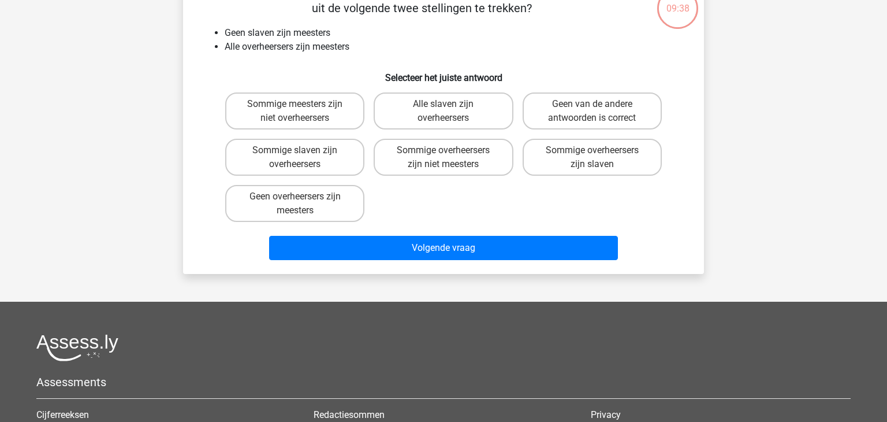
scroll to position [53, 0]
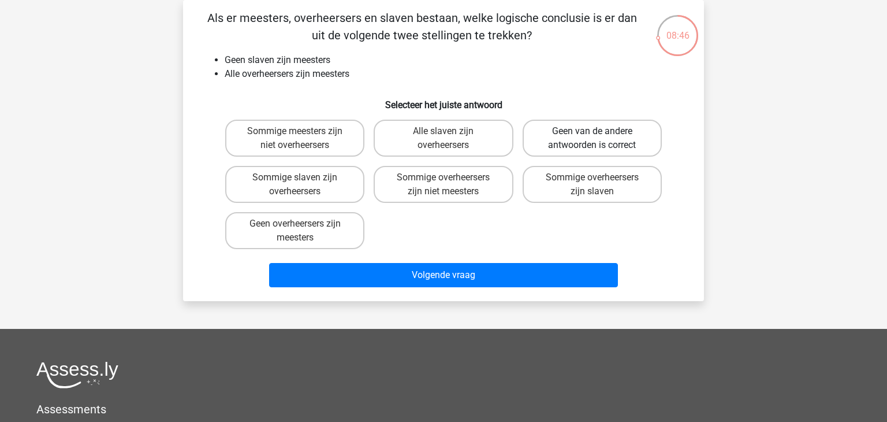
click at [589, 143] on label "Geen van de andere antwoorden is correct" at bounding box center [592, 138] width 139 height 37
click at [592, 139] on input "Geen van de andere antwoorden is correct" at bounding box center [596, 135] width 8 height 8
radio input "true"
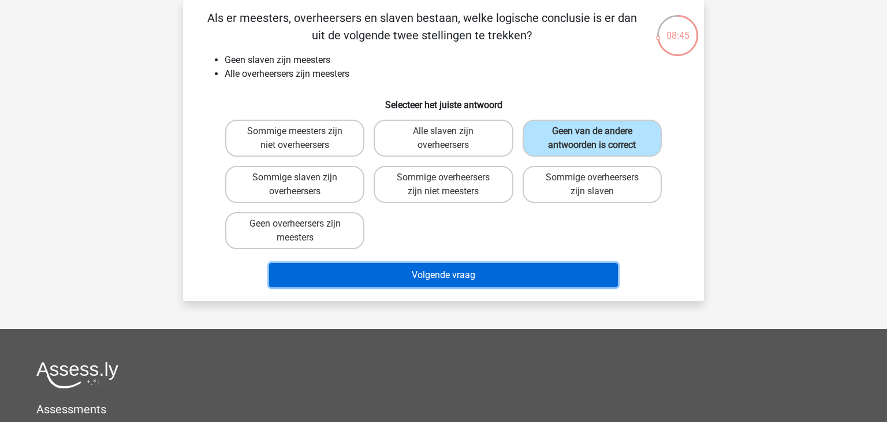
click at [474, 273] on button "Volgende vraag" at bounding box center [443, 275] width 349 height 24
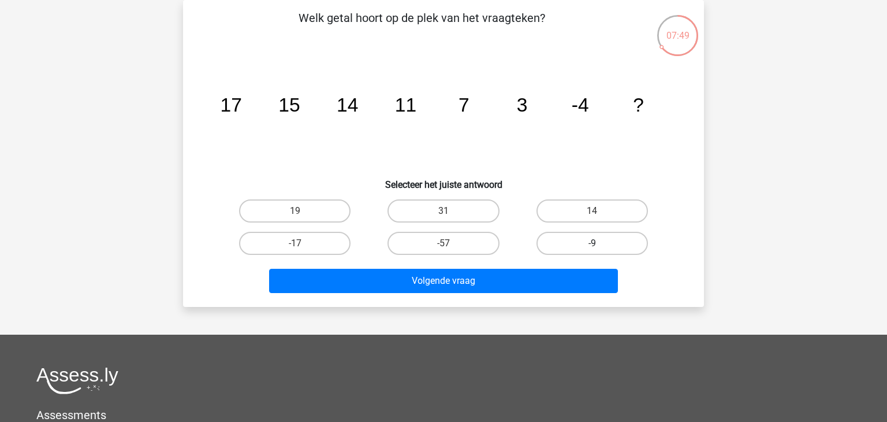
click at [578, 243] on label "-9" at bounding box center [592, 243] width 111 height 23
click at [592, 243] on input "-9" at bounding box center [596, 247] width 8 height 8
radio input "true"
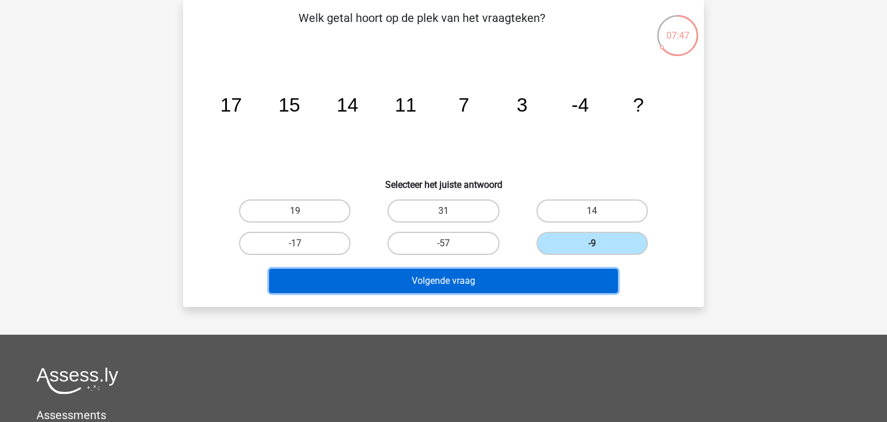
click at [505, 275] on button "Volgende vraag" at bounding box center [443, 281] width 349 height 24
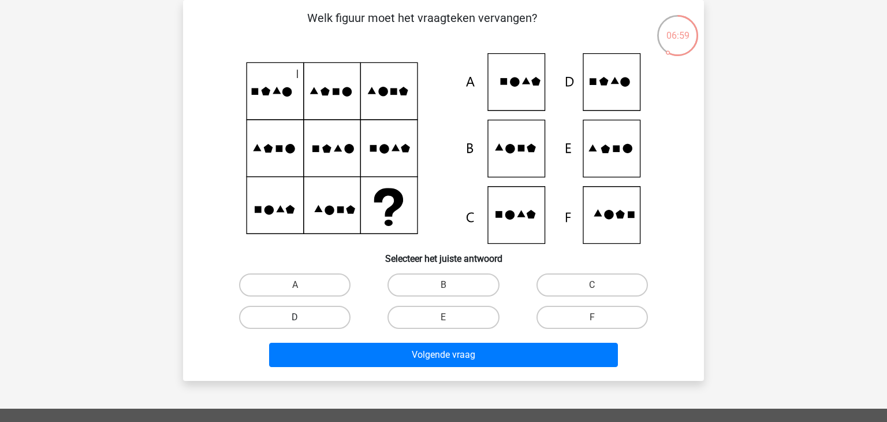
click at [323, 316] on label "D" at bounding box center [294, 317] width 111 height 23
click at [303, 317] on input "D" at bounding box center [299, 321] width 8 height 8
radio input "true"
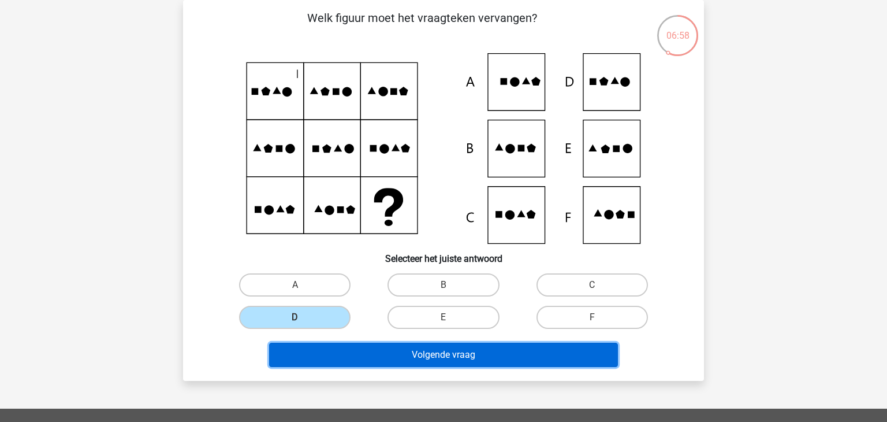
click at [365, 350] on button "Volgende vraag" at bounding box center [443, 354] width 349 height 24
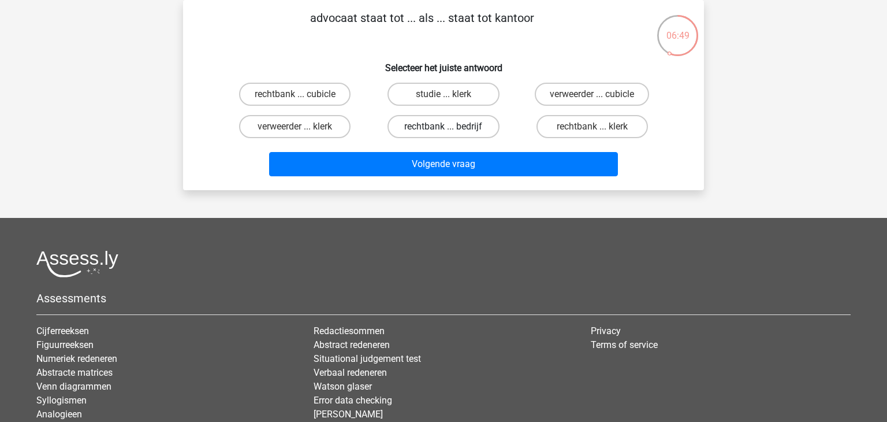
click at [460, 123] on label "rechtbank ... bedrijf" at bounding box center [443, 126] width 111 height 23
click at [451, 126] on input "rechtbank ... bedrijf" at bounding box center [448, 130] width 8 height 8
radio input "true"
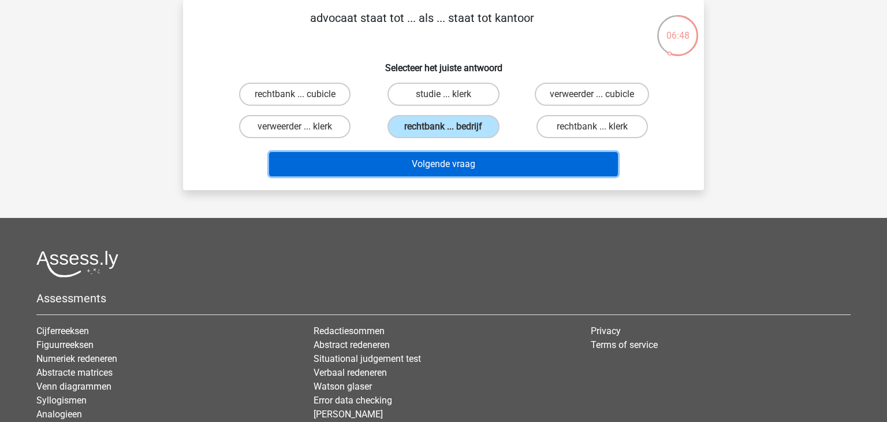
click at [444, 172] on button "Volgende vraag" at bounding box center [443, 164] width 349 height 24
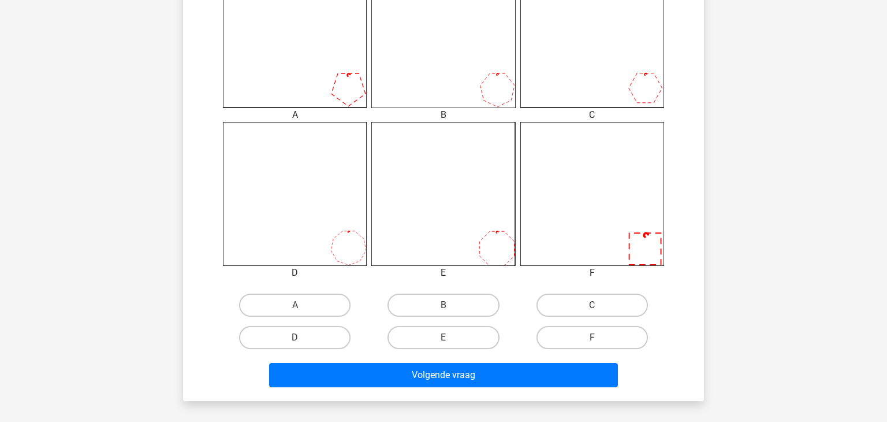
scroll to position [373, 0]
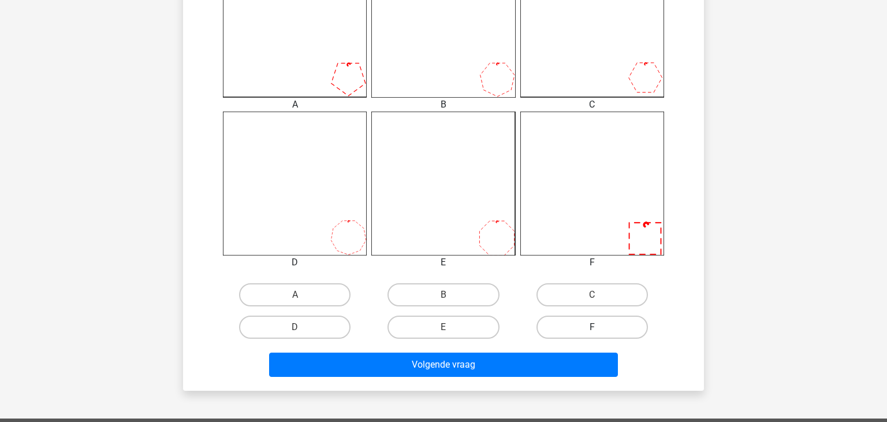
click at [566, 329] on label "F" at bounding box center [592, 326] width 111 height 23
click at [592, 329] on input "F" at bounding box center [596, 331] width 8 height 8
radio input "true"
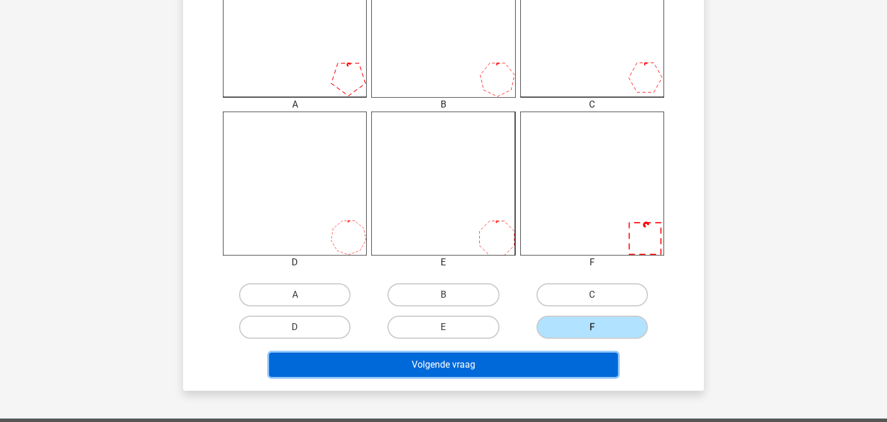
click at [524, 365] on button "Volgende vraag" at bounding box center [443, 364] width 349 height 24
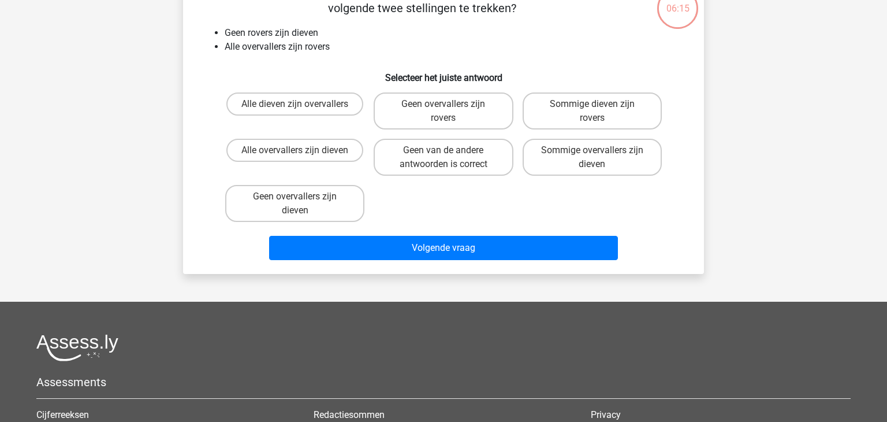
scroll to position [53, 0]
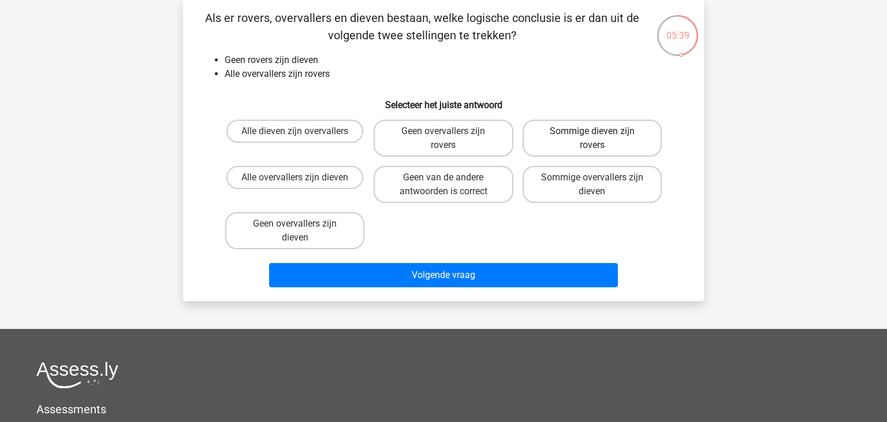
click at [572, 136] on label "Sommige dieven zijn rovers" at bounding box center [592, 138] width 139 height 37
click at [592, 136] on input "Sommige dieven zijn rovers" at bounding box center [596, 135] width 8 height 8
radio input "true"
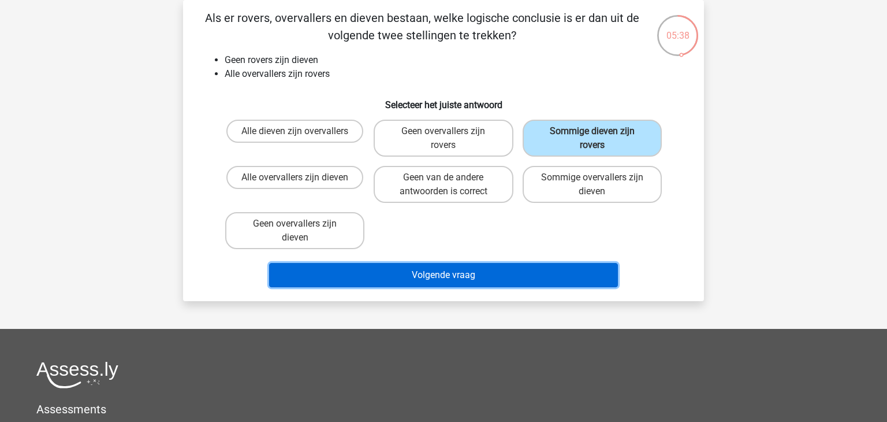
click at [451, 273] on button "Volgende vraag" at bounding box center [443, 275] width 349 height 24
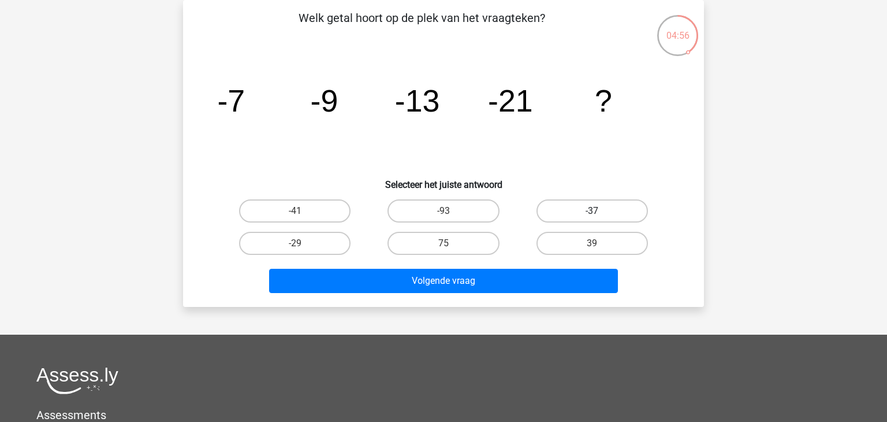
click at [577, 204] on label "-37" at bounding box center [592, 210] width 111 height 23
click at [592, 211] on input "-37" at bounding box center [596, 215] width 8 height 8
radio input "true"
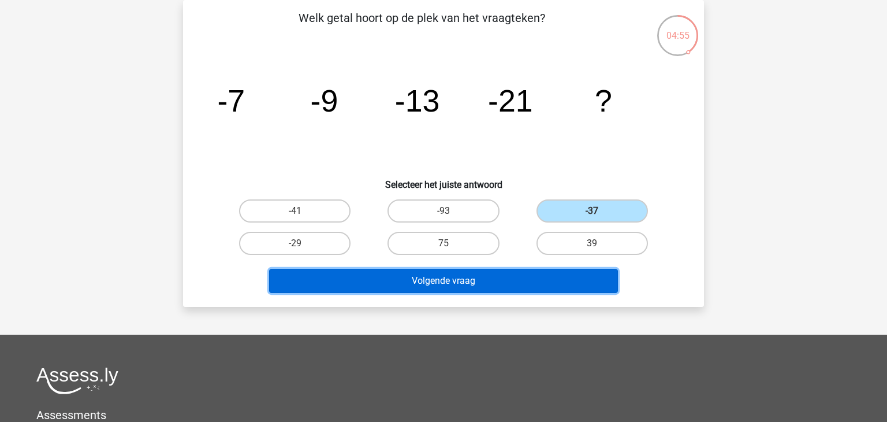
click at [523, 277] on button "Volgende vraag" at bounding box center [443, 281] width 349 height 24
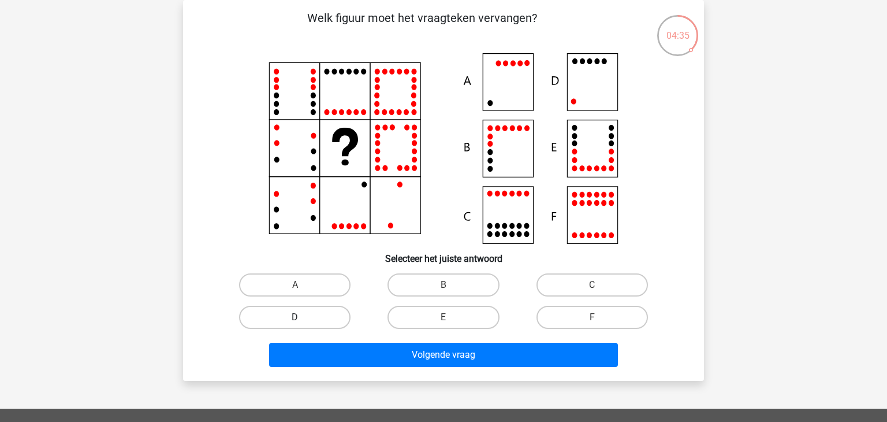
click at [266, 322] on label "D" at bounding box center [294, 317] width 111 height 23
click at [295, 322] on input "D" at bounding box center [299, 321] width 8 height 8
radio input "true"
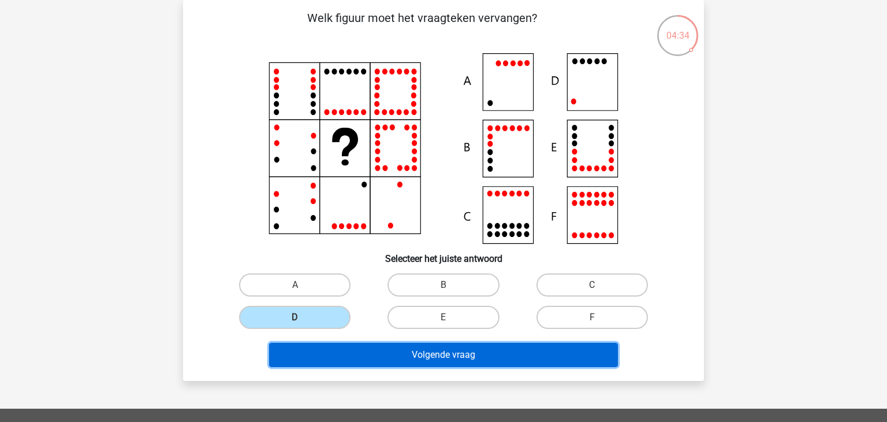
click at [364, 352] on button "Volgende vraag" at bounding box center [443, 354] width 349 height 24
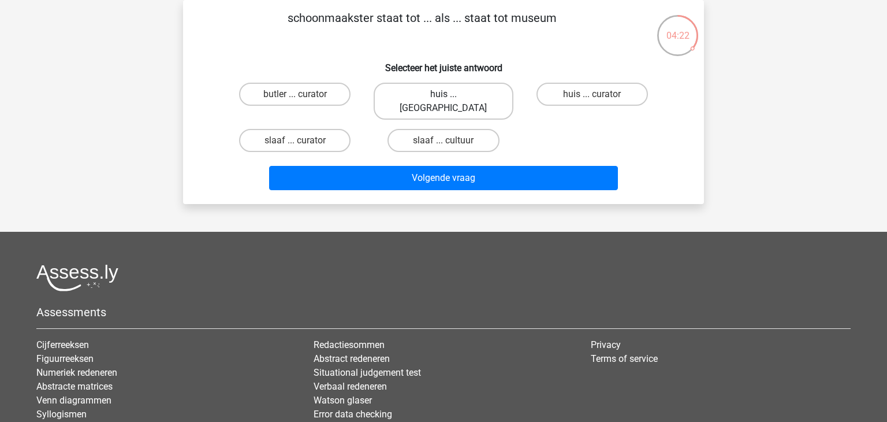
click at [428, 96] on label "huis ... louvre" at bounding box center [443, 101] width 139 height 37
click at [444, 96] on input "huis ... louvre" at bounding box center [448, 98] width 8 height 8
radio input "true"
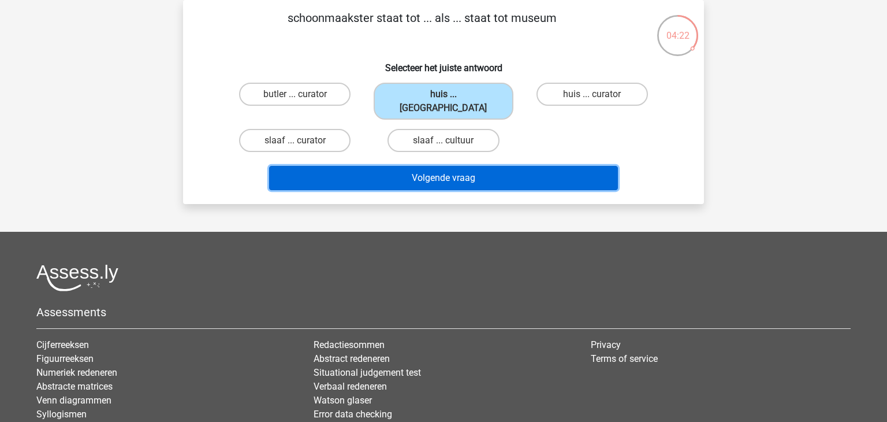
click at [422, 166] on button "Volgende vraag" at bounding box center [443, 178] width 349 height 24
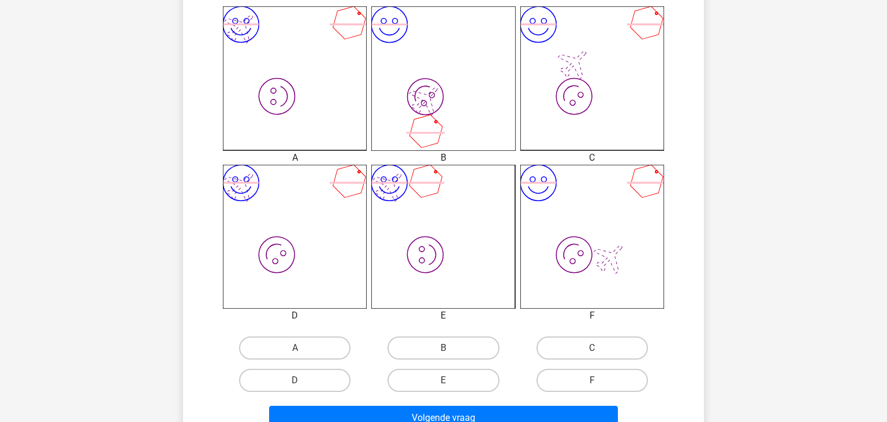
scroll to position [317, 0]
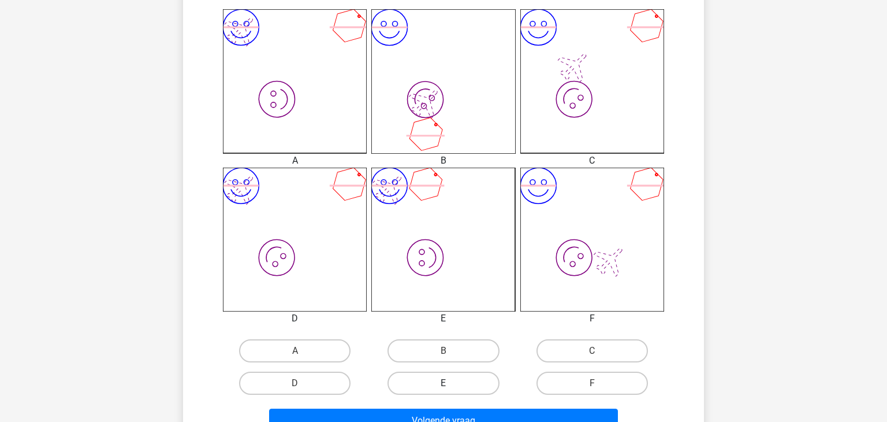
click at [429, 390] on label "E" at bounding box center [443, 382] width 111 height 23
click at [444, 390] on input "E" at bounding box center [448, 387] width 8 height 8
radio input "true"
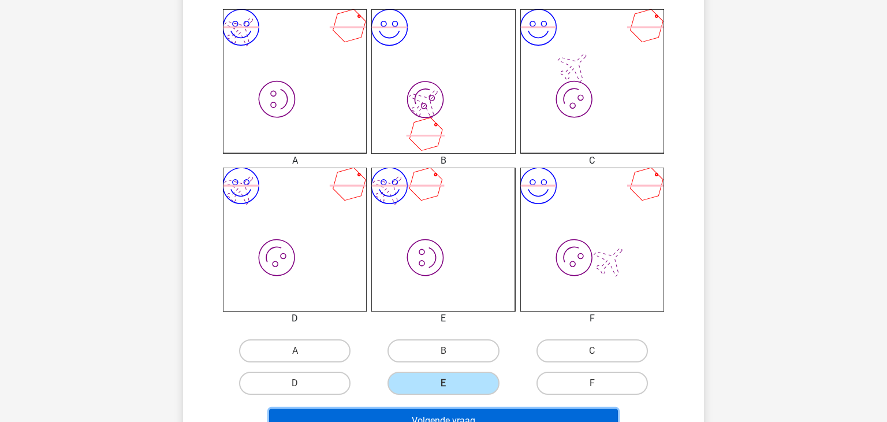
click at [444, 414] on button "Volgende vraag" at bounding box center [443, 420] width 349 height 24
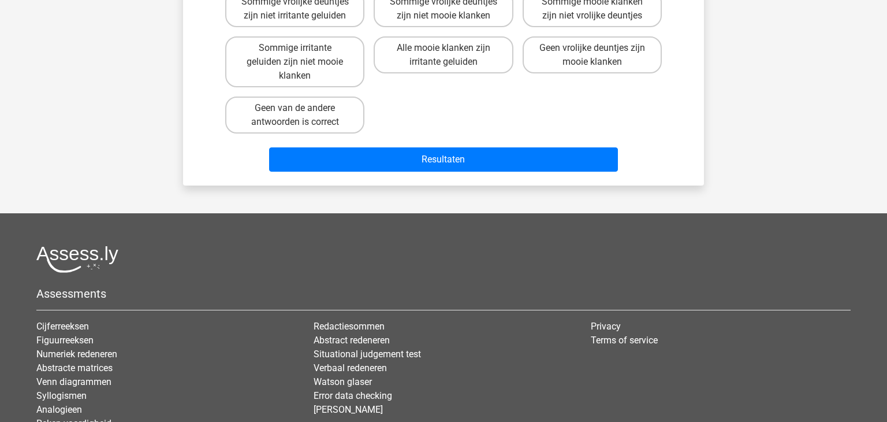
scroll to position [53, 0]
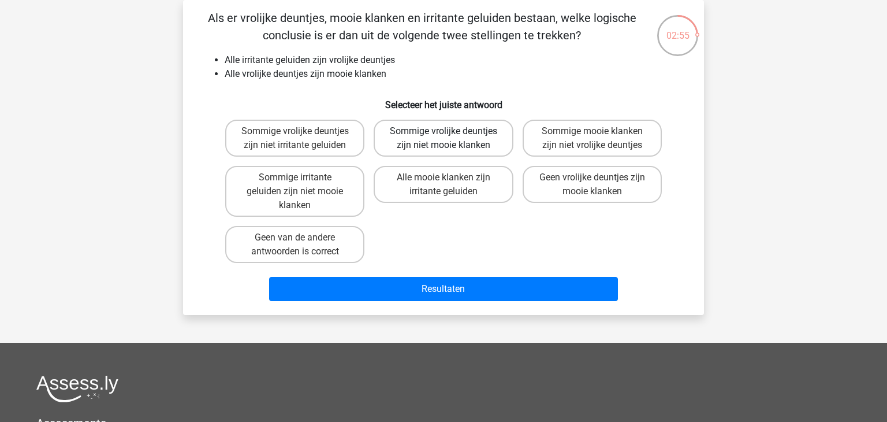
click at [467, 144] on label "Sommige vrolijke deuntjes zijn niet mooie klanken" at bounding box center [443, 138] width 139 height 37
click at [451, 139] on input "Sommige vrolijke deuntjes zijn niet mooie klanken" at bounding box center [448, 135] width 8 height 8
radio input "true"
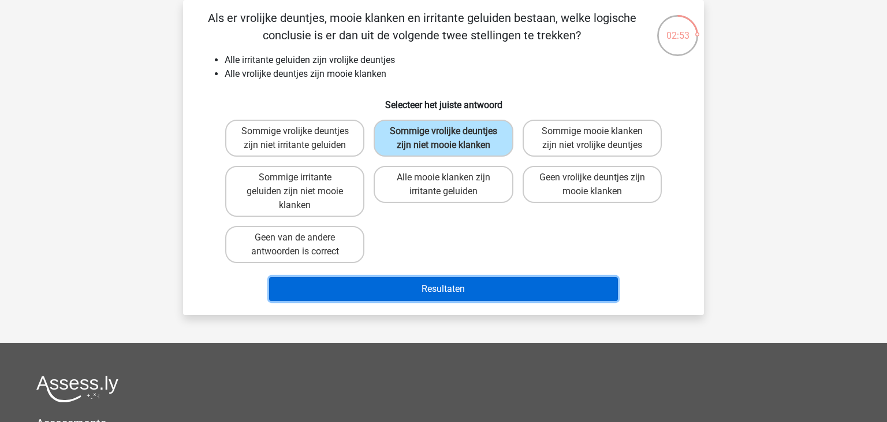
click at [438, 292] on button "Resultaten" at bounding box center [443, 289] width 349 height 24
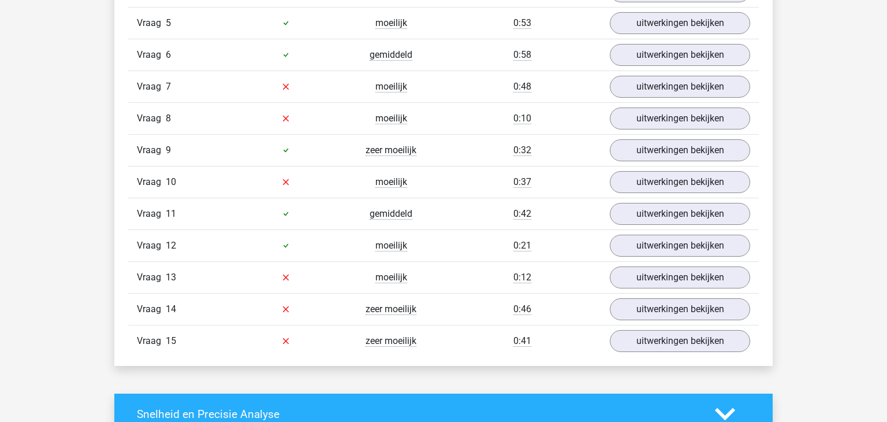
scroll to position [1480, 0]
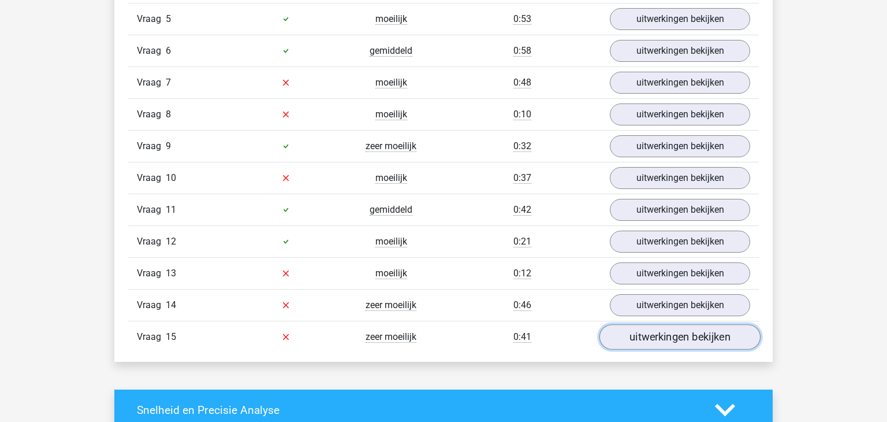
click at [724, 329] on link "uitwerkingen bekijken" at bounding box center [679, 336] width 161 height 25
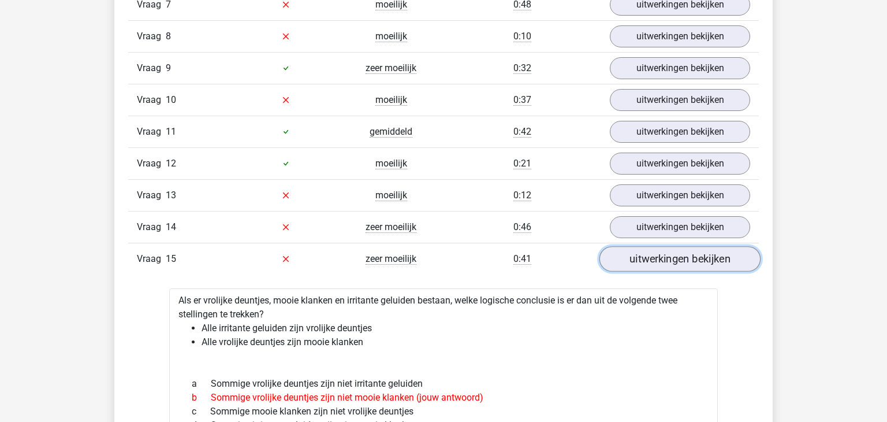
scroll to position [1525, 0]
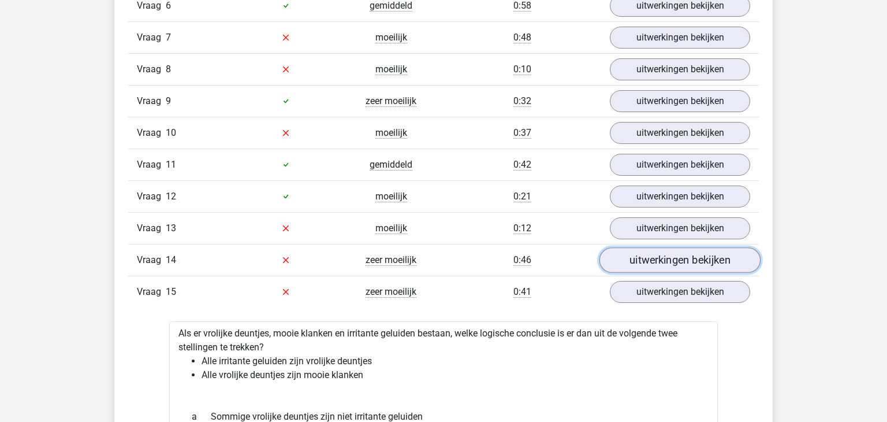
click at [716, 252] on link "uitwerkingen bekijken" at bounding box center [679, 259] width 161 height 25
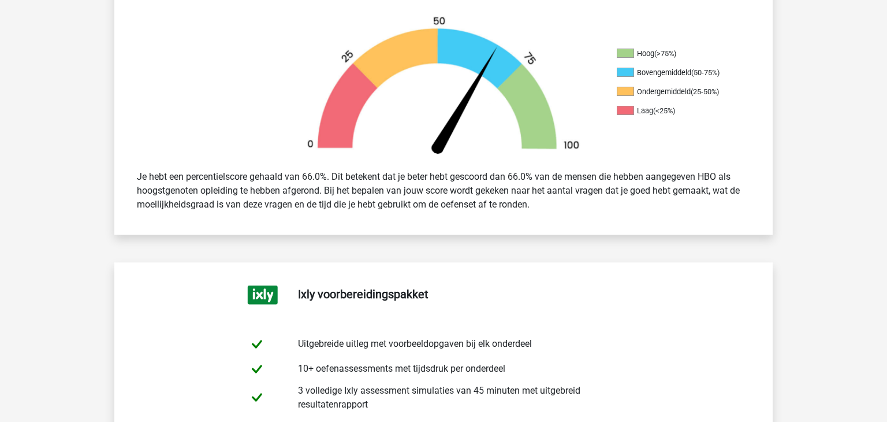
scroll to position [356, 0]
